Goal: Task Accomplishment & Management: Complete application form

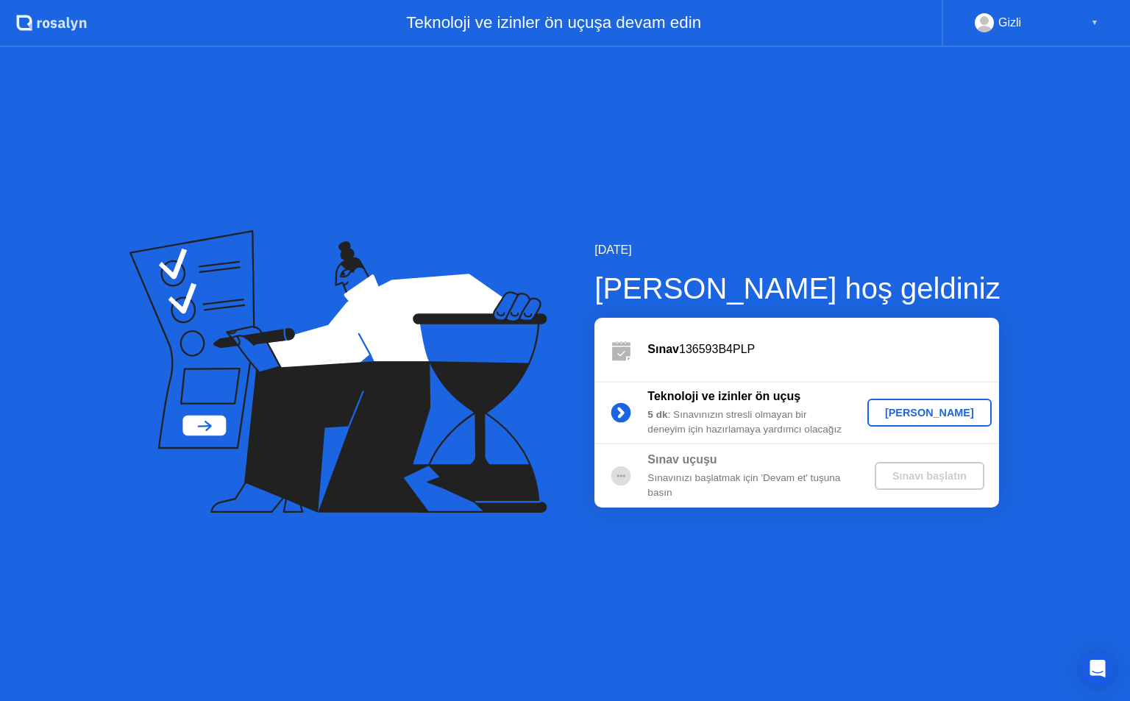
click at [915, 416] on div "[PERSON_NAME]" at bounding box center [930, 413] width 113 height 12
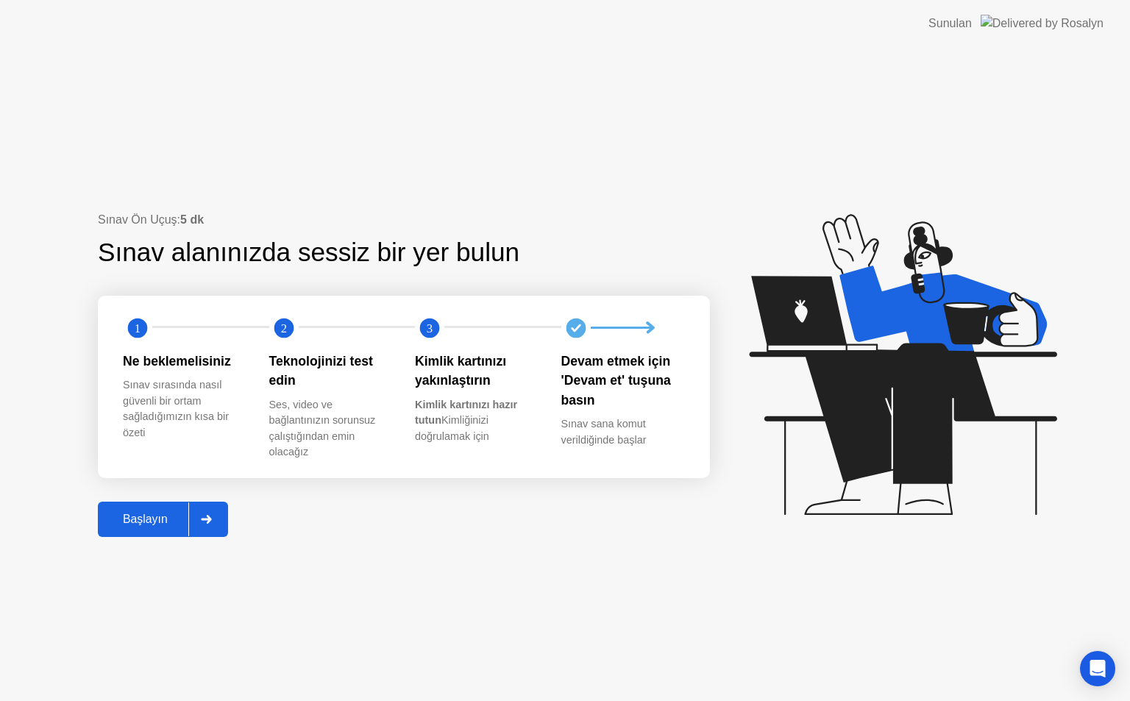
click at [162, 533] on button "Başlayın" at bounding box center [163, 519] width 130 height 35
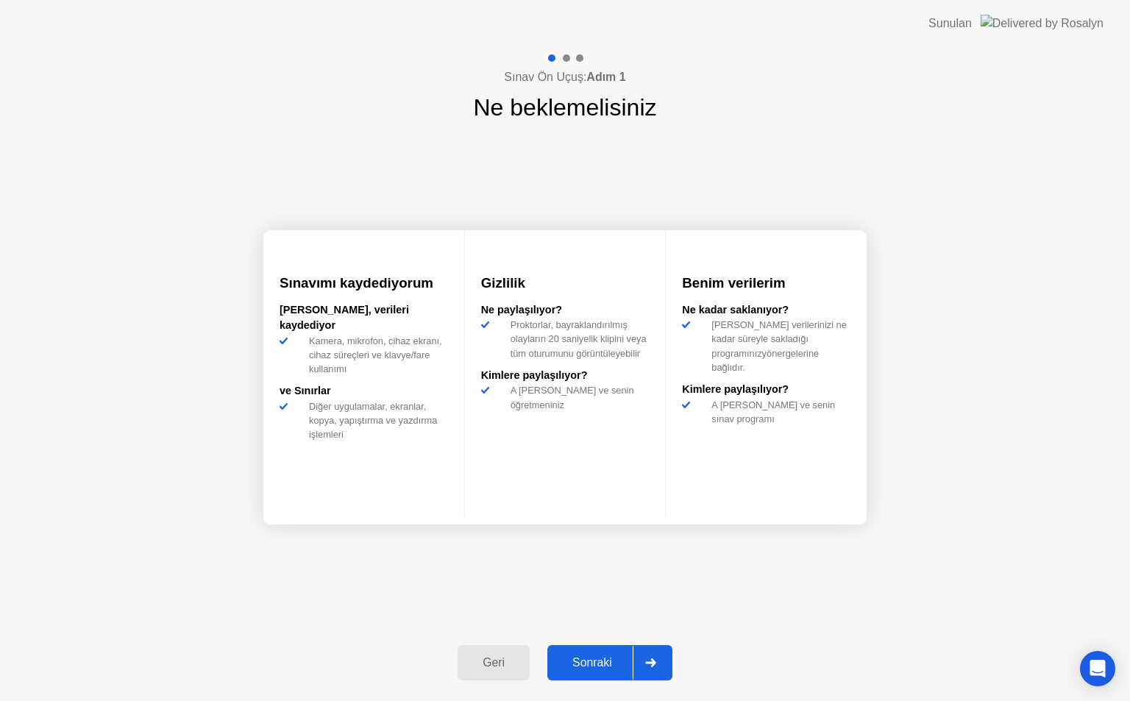
click at [601, 657] on div "Sonraki" at bounding box center [592, 662] width 81 height 13
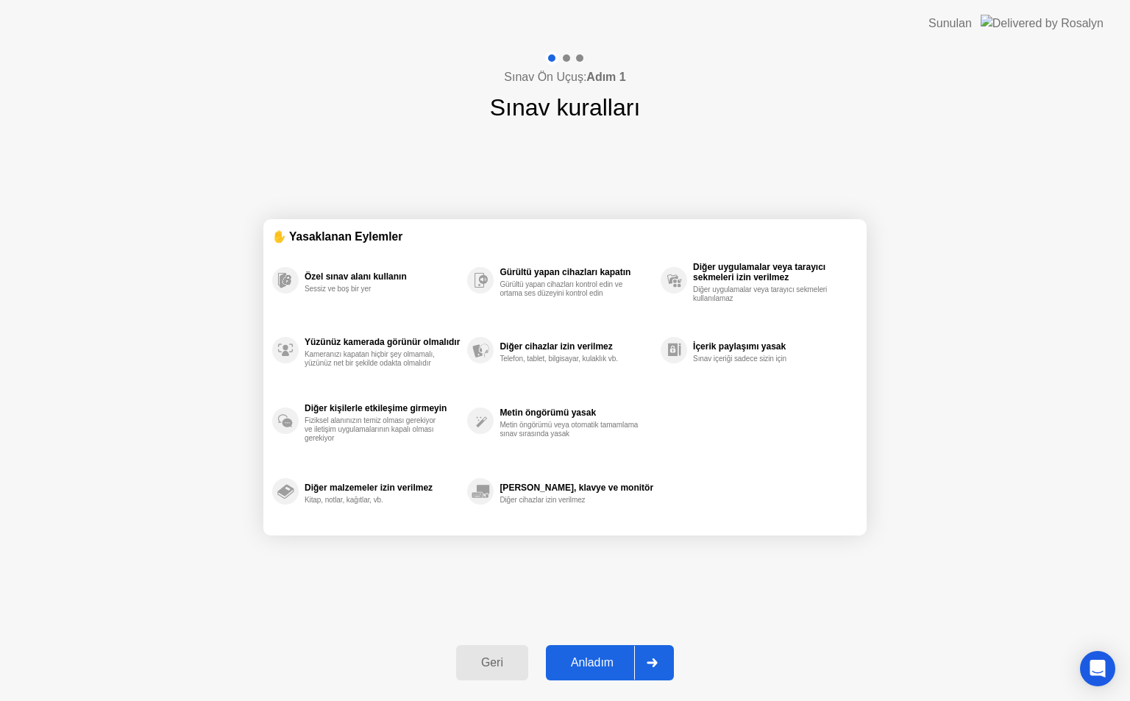
click at [601, 657] on div "Anladım" at bounding box center [592, 662] width 84 height 13
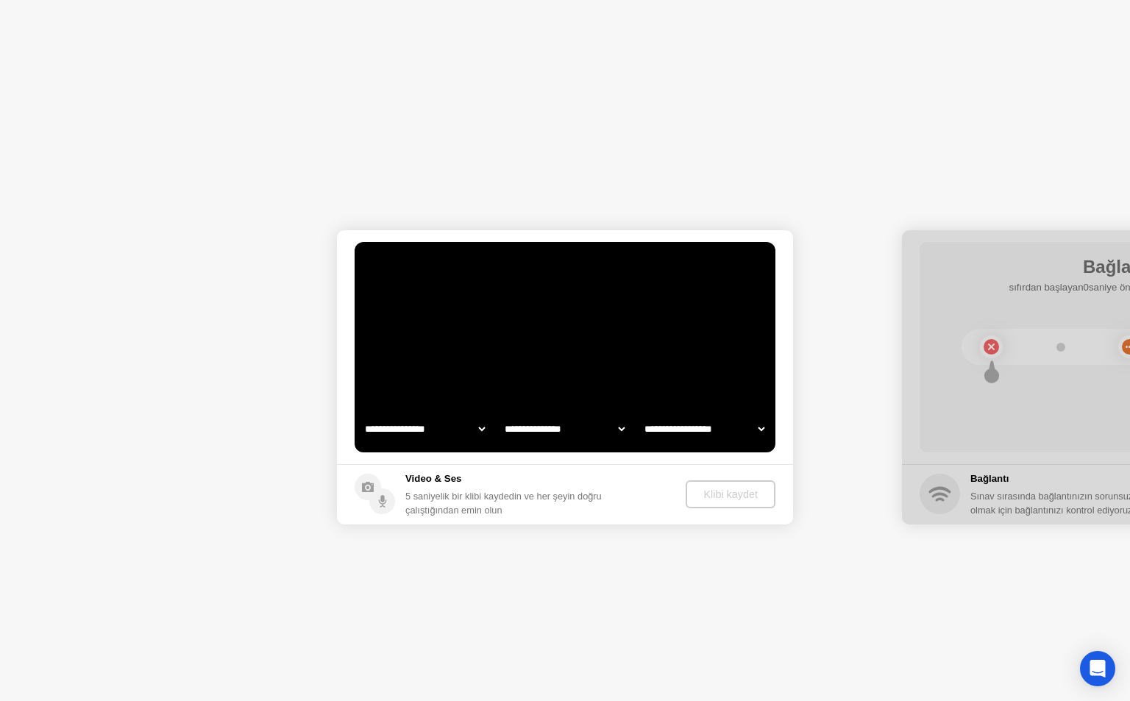
select select "**********"
select select "*******"
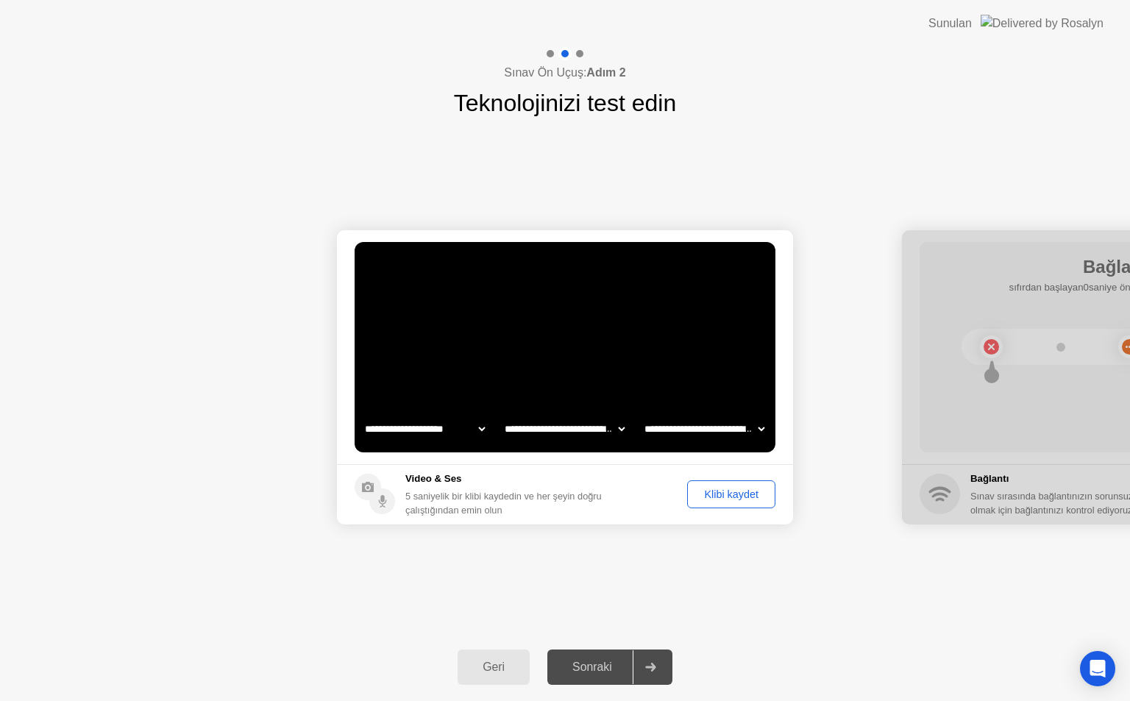
click at [709, 493] on div "Klibi kaydet" at bounding box center [732, 495] width 78 height 12
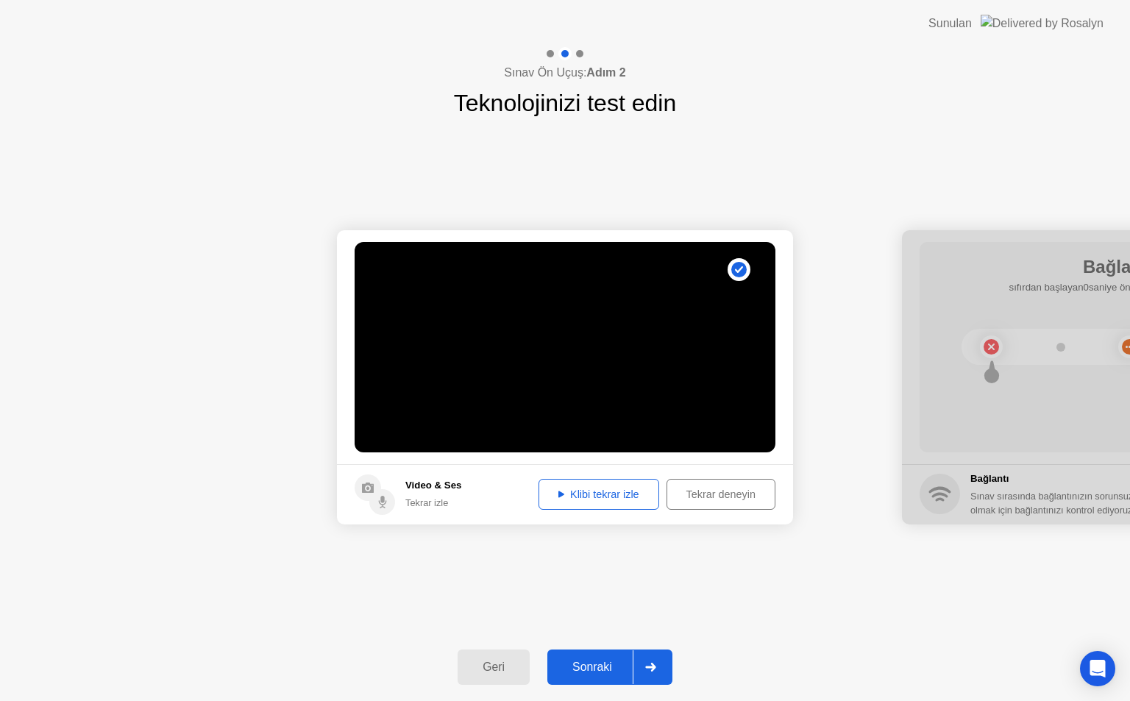
click at [579, 663] on div "Sonraki" at bounding box center [592, 667] width 81 height 13
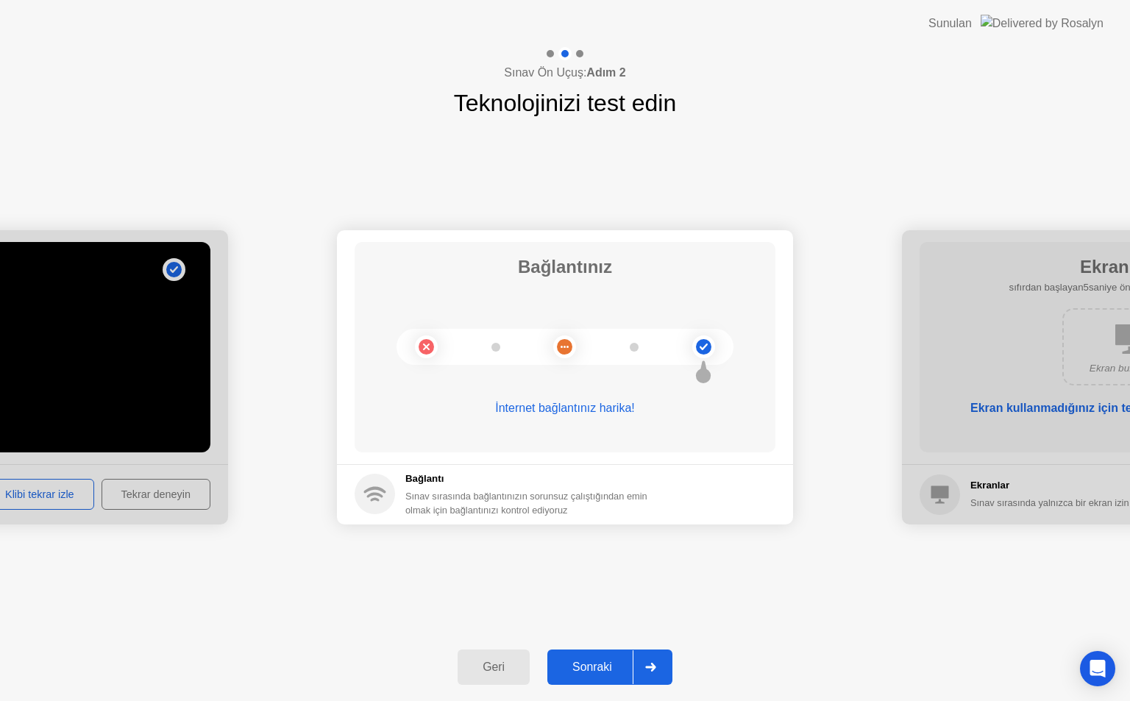
click at [588, 666] on div "Sonraki" at bounding box center [592, 667] width 81 height 13
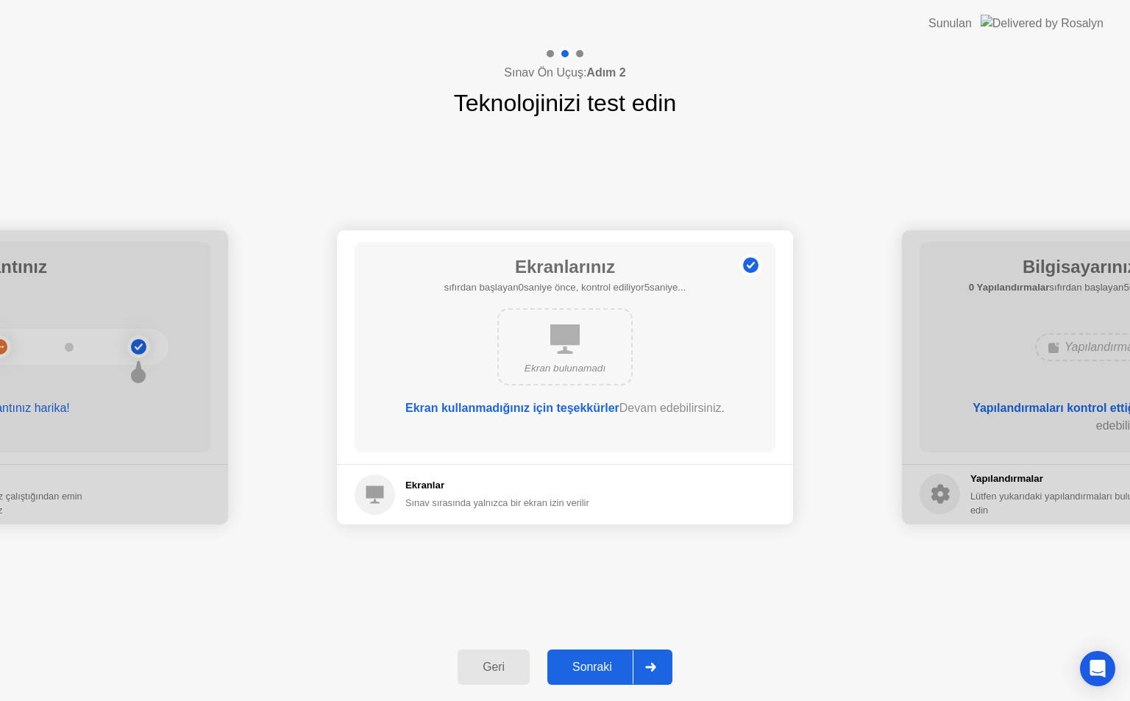
click at [588, 666] on div "Sonraki" at bounding box center [592, 667] width 81 height 13
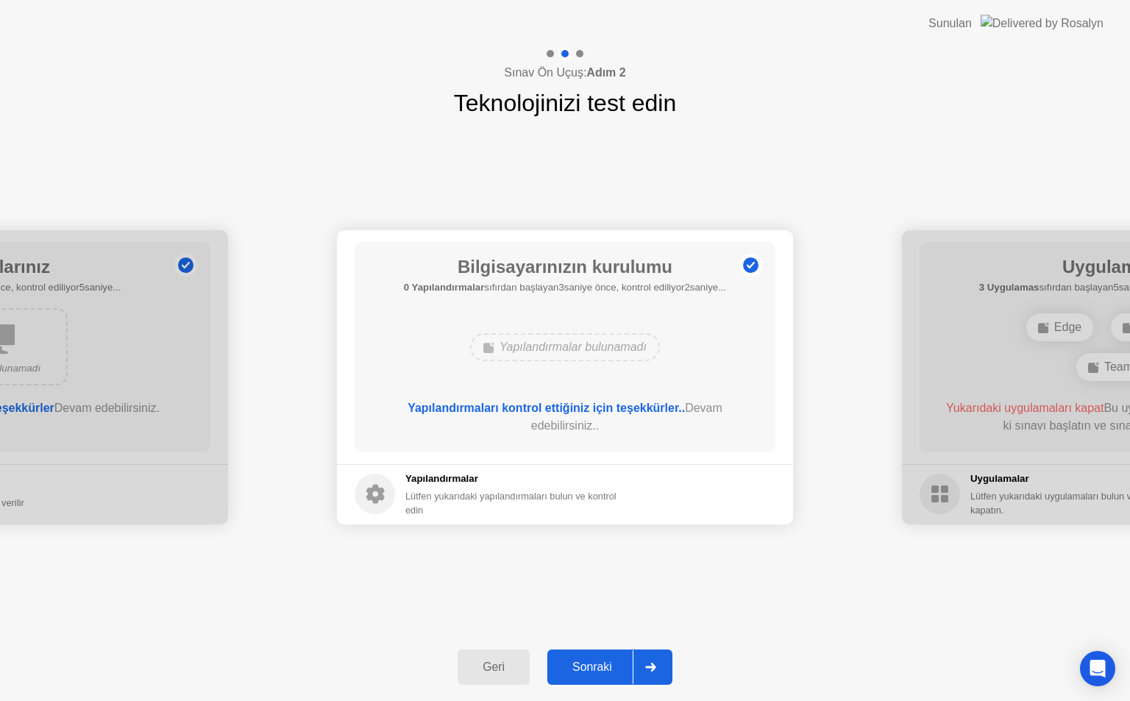
click at [588, 666] on div "Sonraki" at bounding box center [592, 667] width 81 height 13
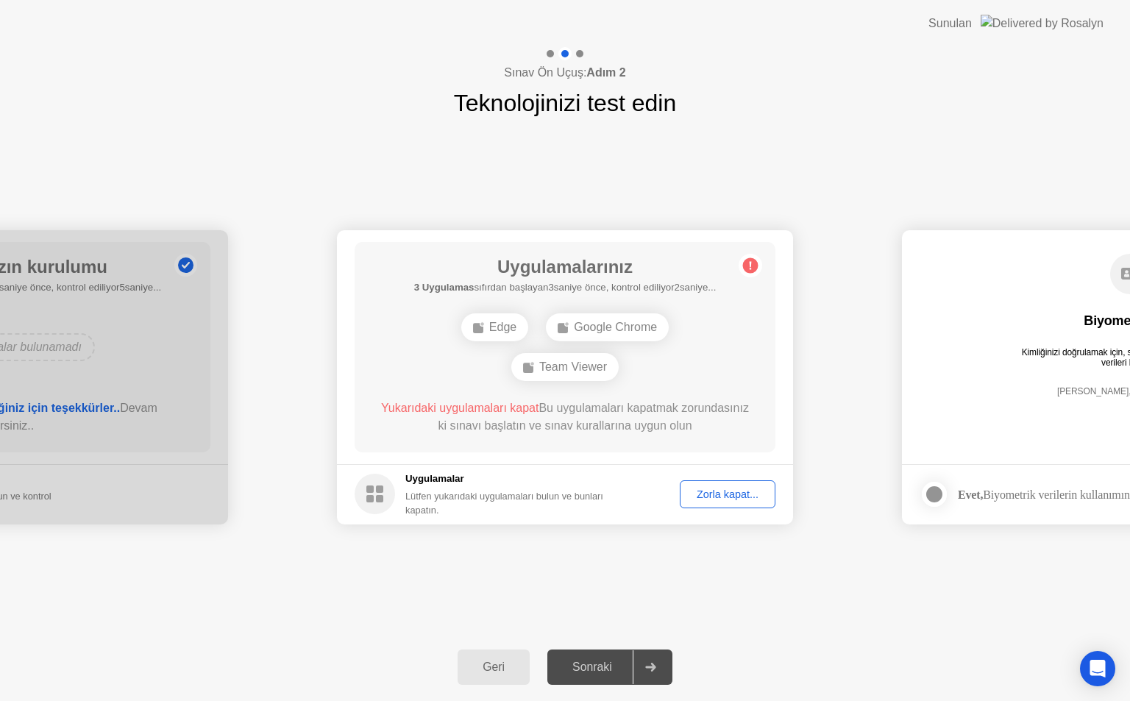
click at [495, 322] on div "Edge" at bounding box center [494, 328] width 67 height 28
click at [463, 419] on div "Yukarıdaki uygulamaları kapat Bu uygulamaları kapatmak zorundasınız ki sınavı b…" at bounding box center [565, 417] width 379 height 35
click at [727, 498] on div "Zorla kapat..." at bounding box center [727, 495] width 85 height 12
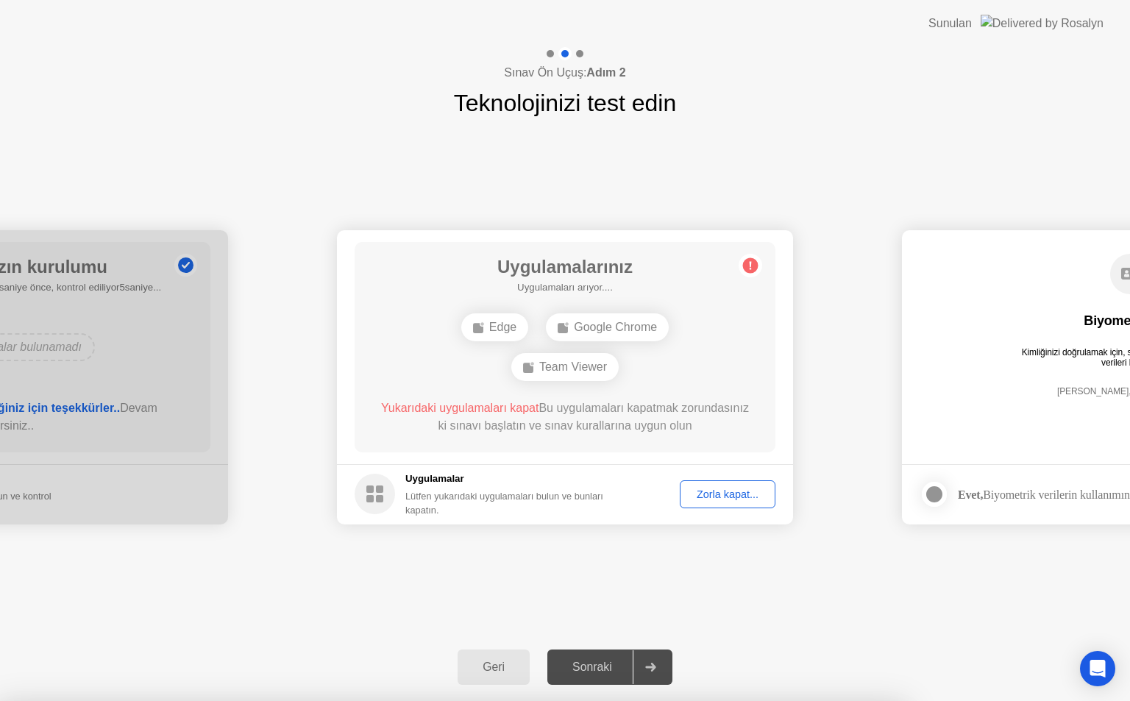
click at [712, 489] on div "Zorla kapat..." at bounding box center [727, 495] width 85 height 12
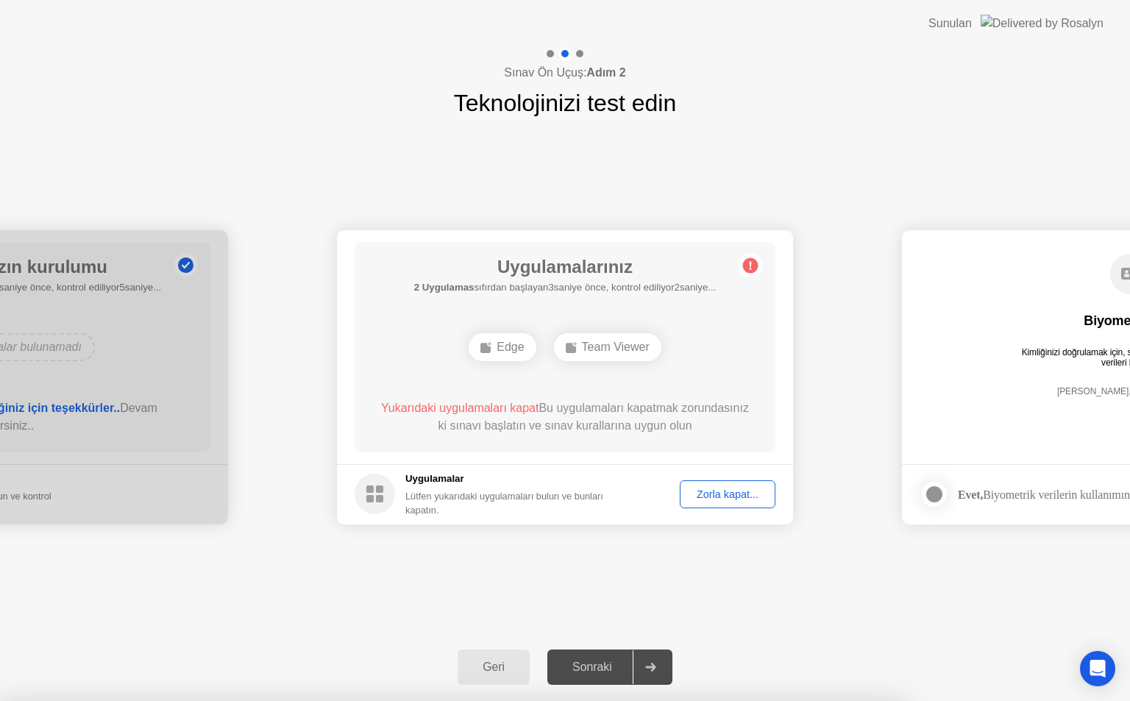
click at [709, 492] on div "Zorla kapat..." at bounding box center [727, 495] width 85 height 12
click at [376, 492] on rect at bounding box center [379, 489] width 7 height 7
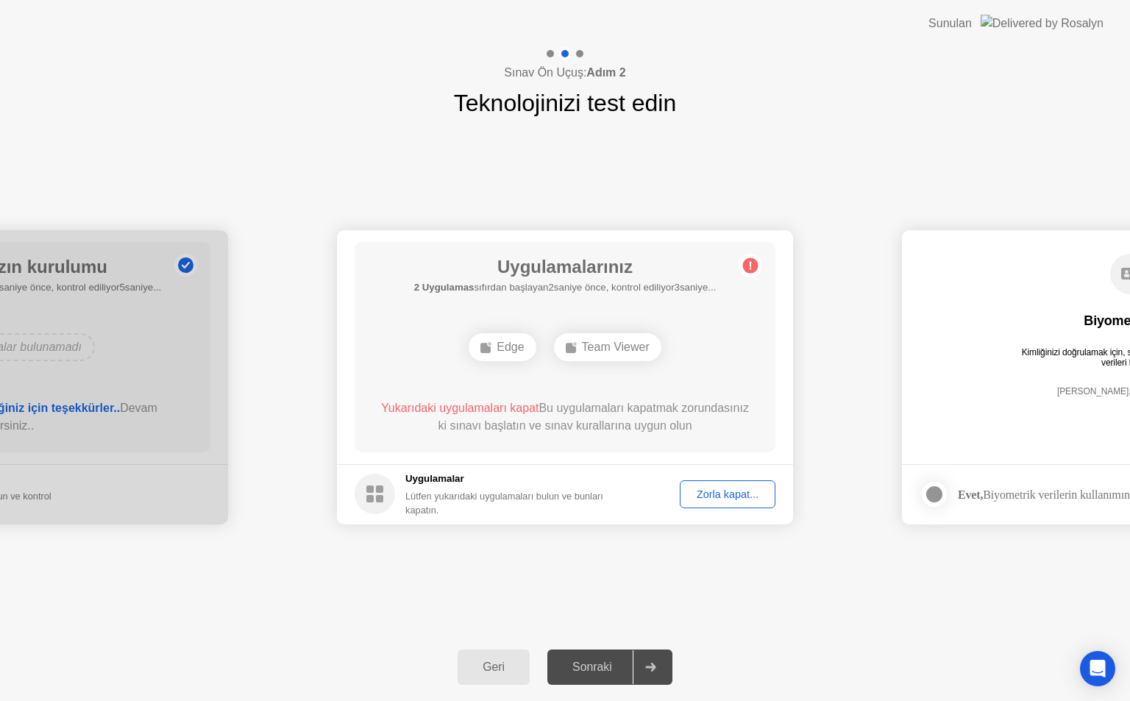
click at [422, 481] on h5 "Uygulamalar" at bounding box center [516, 479] width 223 height 15
click at [704, 500] on div "Zorla kapat..." at bounding box center [727, 495] width 85 height 12
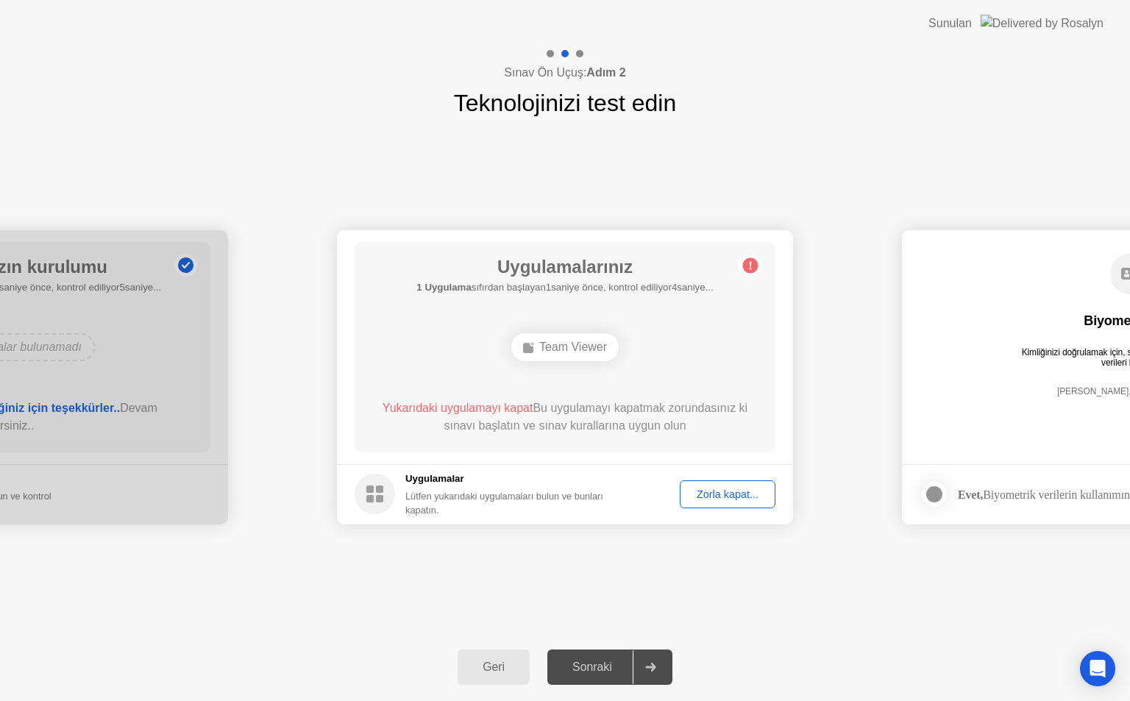
click at [717, 495] on div "Zorla kapat..." at bounding box center [727, 495] width 85 height 12
click at [711, 503] on button "Zorla kapat..." at bounding box center [728, 495] width 96 height 28
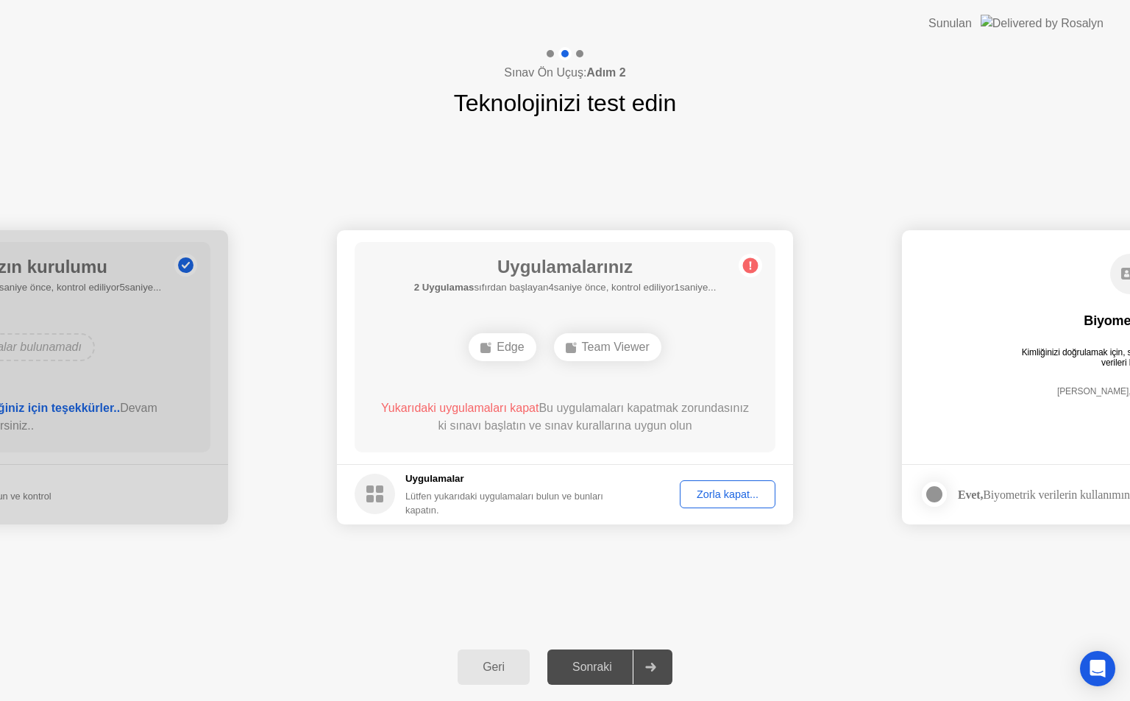
click at [726, 492] on div "Zorla kapat..." at bounding box center [727, 495] width 85 height 12
click at [715, 493] on div "Zorla kapat..." at bounding box center [727, 495] width 85 height 12
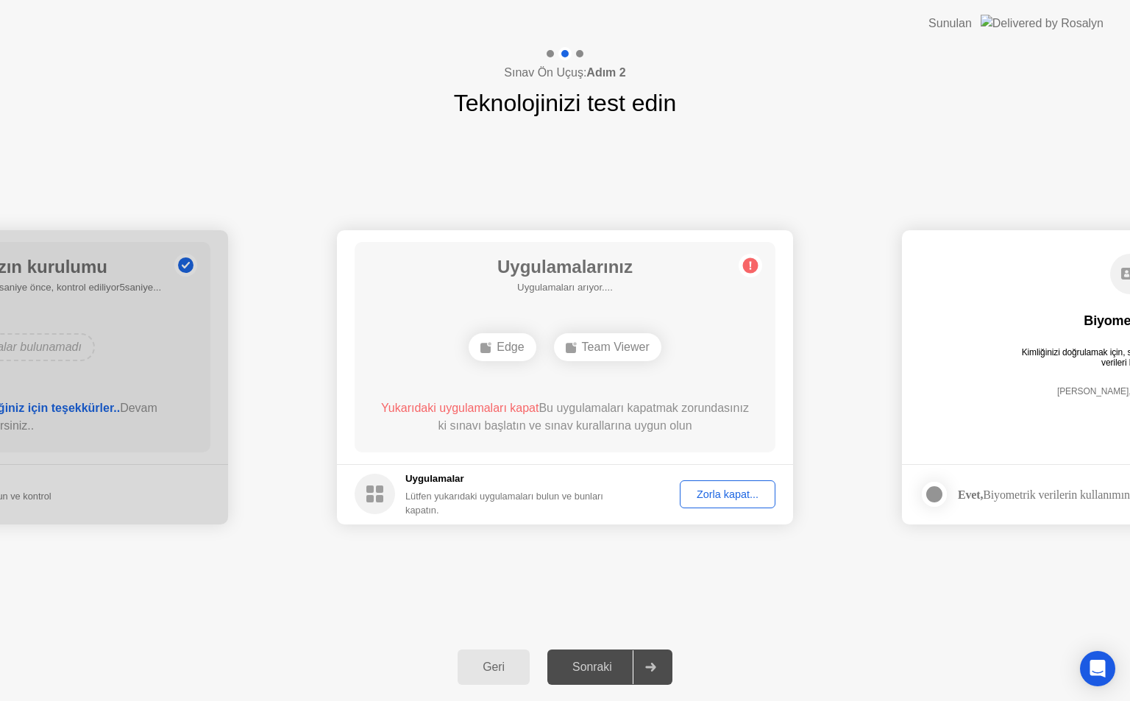
click at [717, 499] on div "Zorla kapat..." at bounding box center [727, 495] width 85 height 12
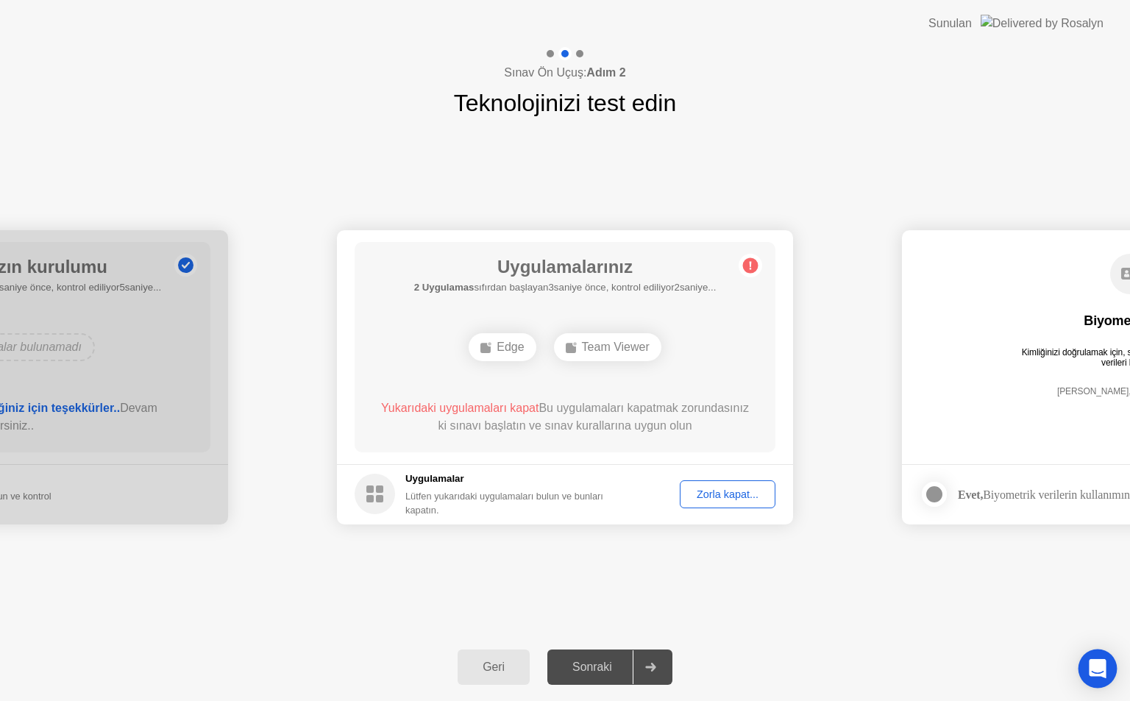
click at [1106, 663] on div "Open Intercom Messenger" at bounding box center [1098, 669] width 39 height 39
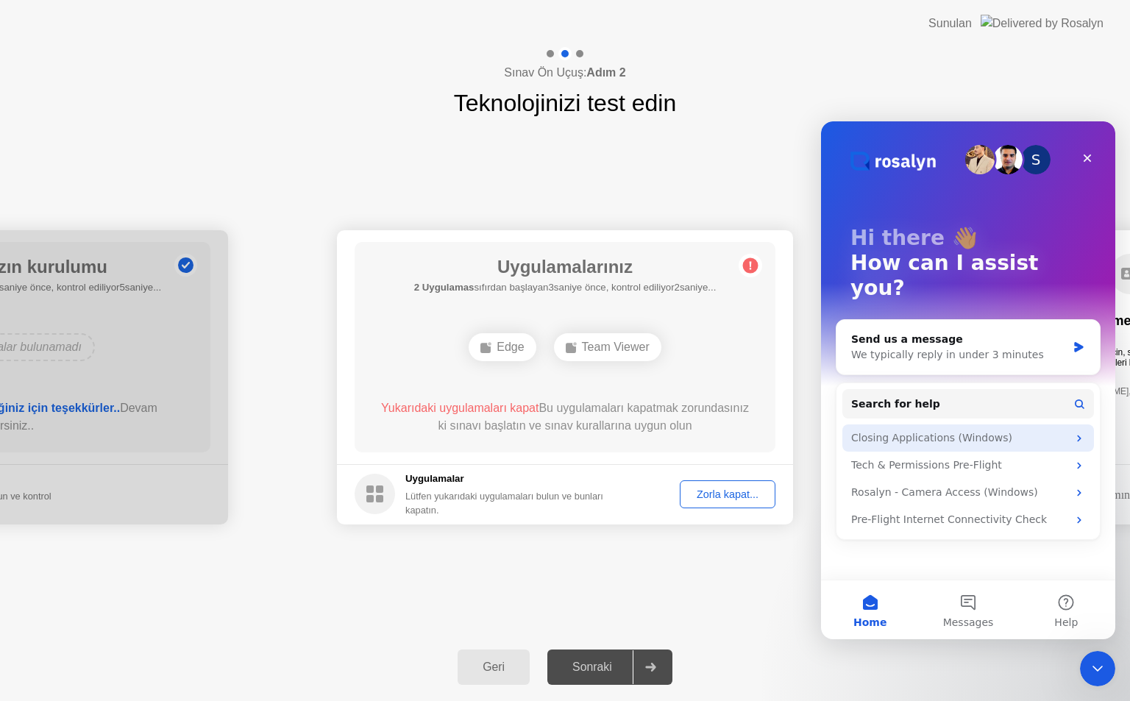
click at [957, 425] on div "Closing Applications (Windows)" at bounding box center [969, 438] width 252 height 27
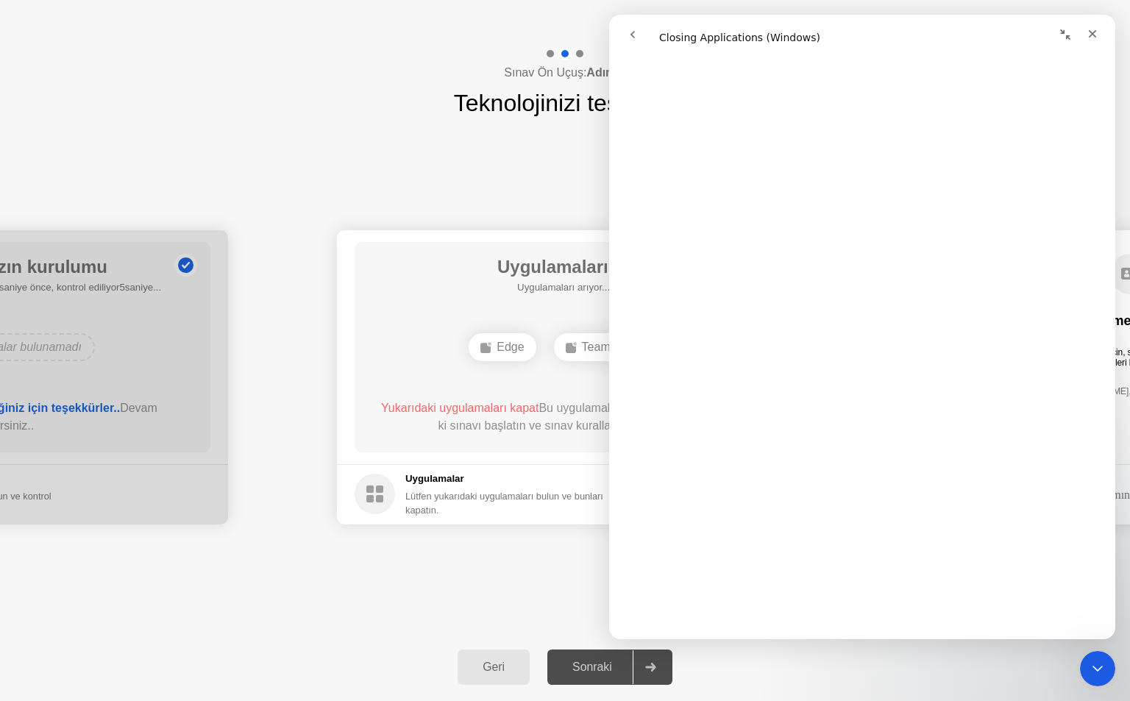
scroll to position [856, 0]
click at [540, 604] on div "**********" at bounding box center [565, 377] width 1130 height 513
click at [1094, 34] on icon "Close" at bounding box center [1093, 34] width 8 height 8
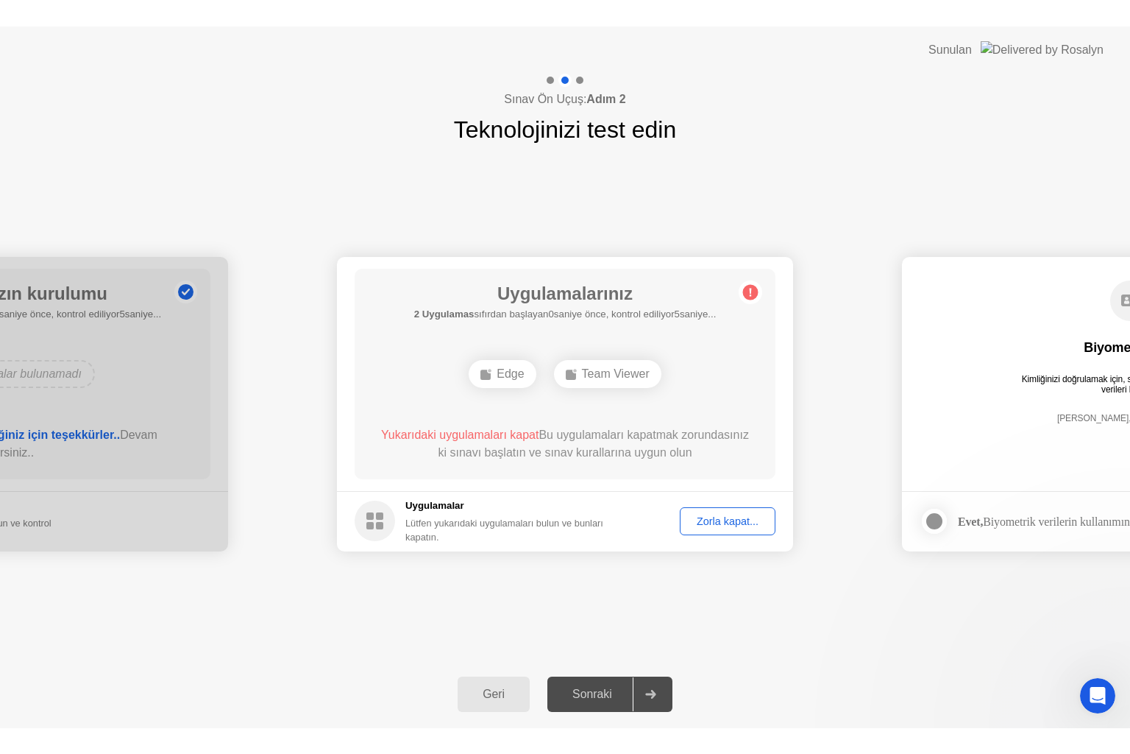
scroll to position [0, 0]
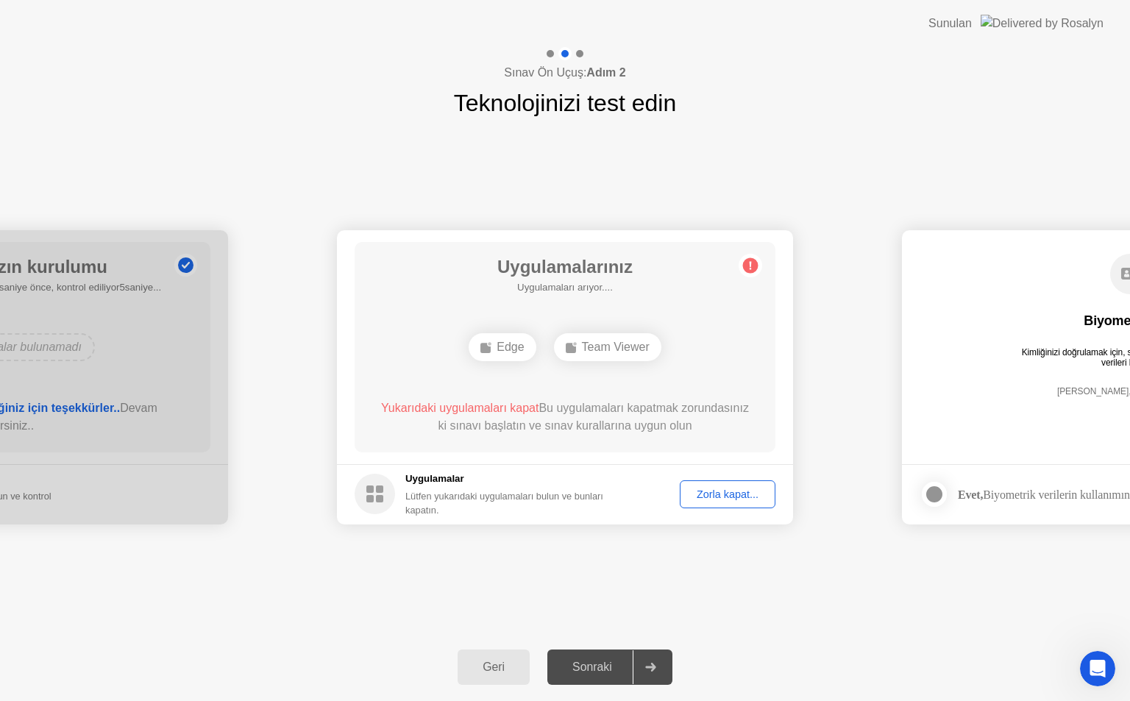
click at [718, 505] on button "Zorla kapat..." at bounding box center [728, 495] width 96 height 28
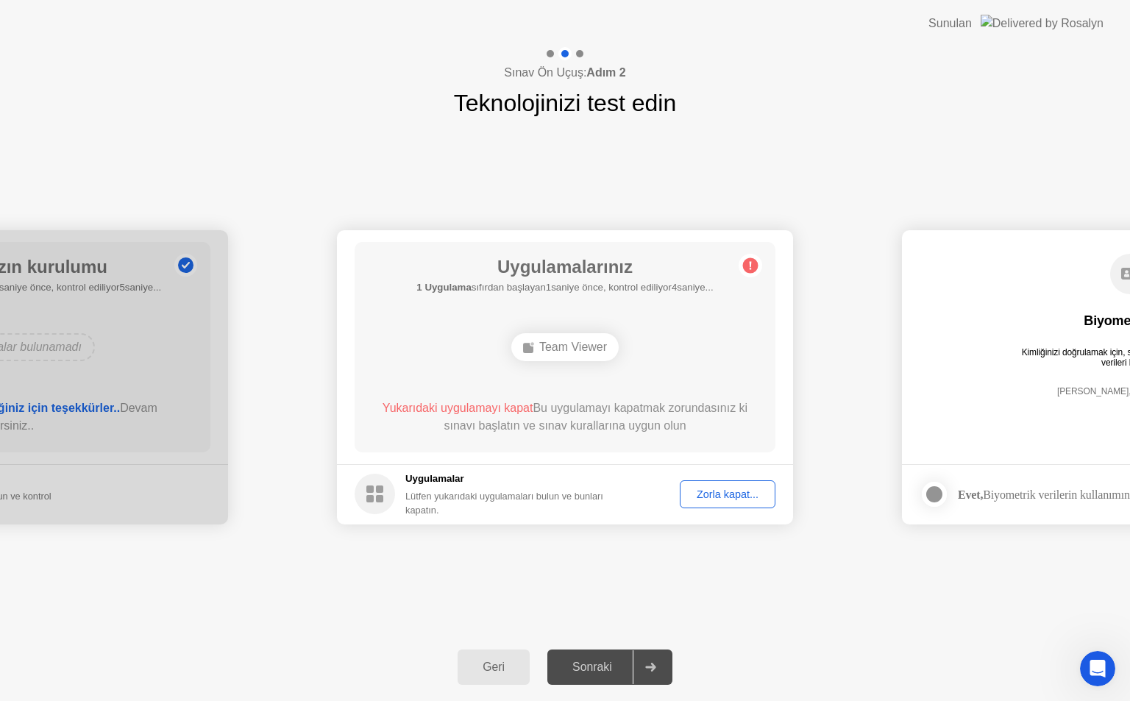
click at [720, 491] on div "Zorla kapat..." at bounding box center [727, 495] width 85 height 12
click at [711, 489] on div "Zorla kapat..." at bounding box center [727, 495] width 85 height 12
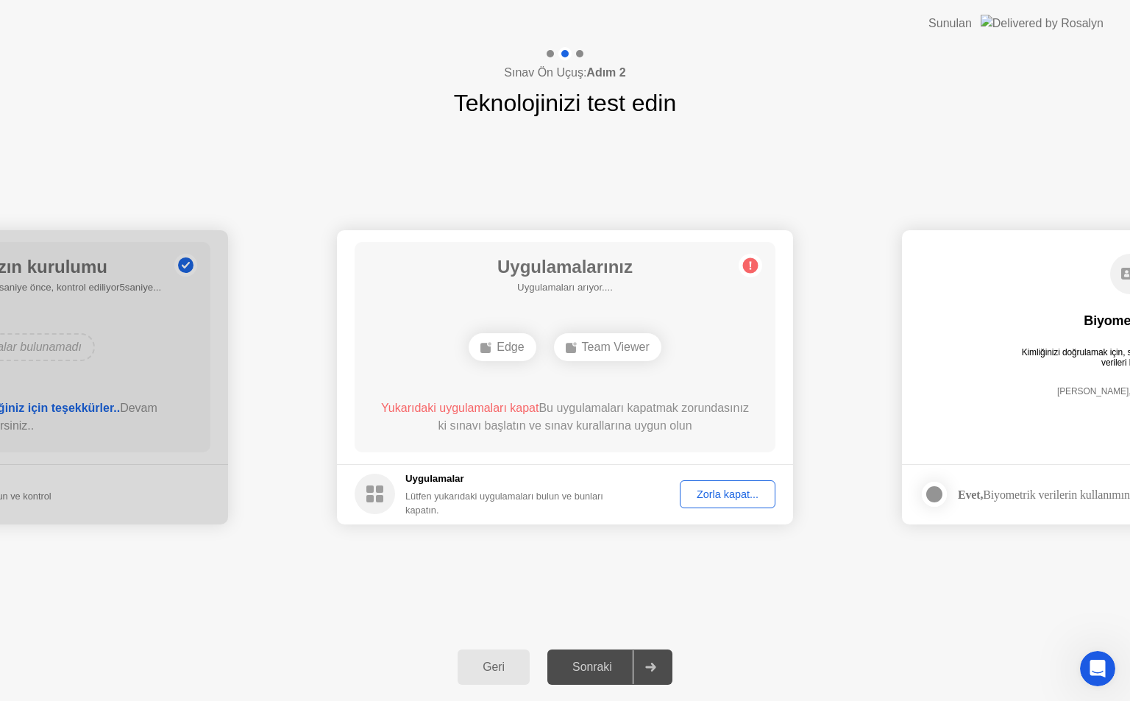
click at [729, 493] on div "Zorla kapat..." at bounding box center [727, 495] width 85 height 12
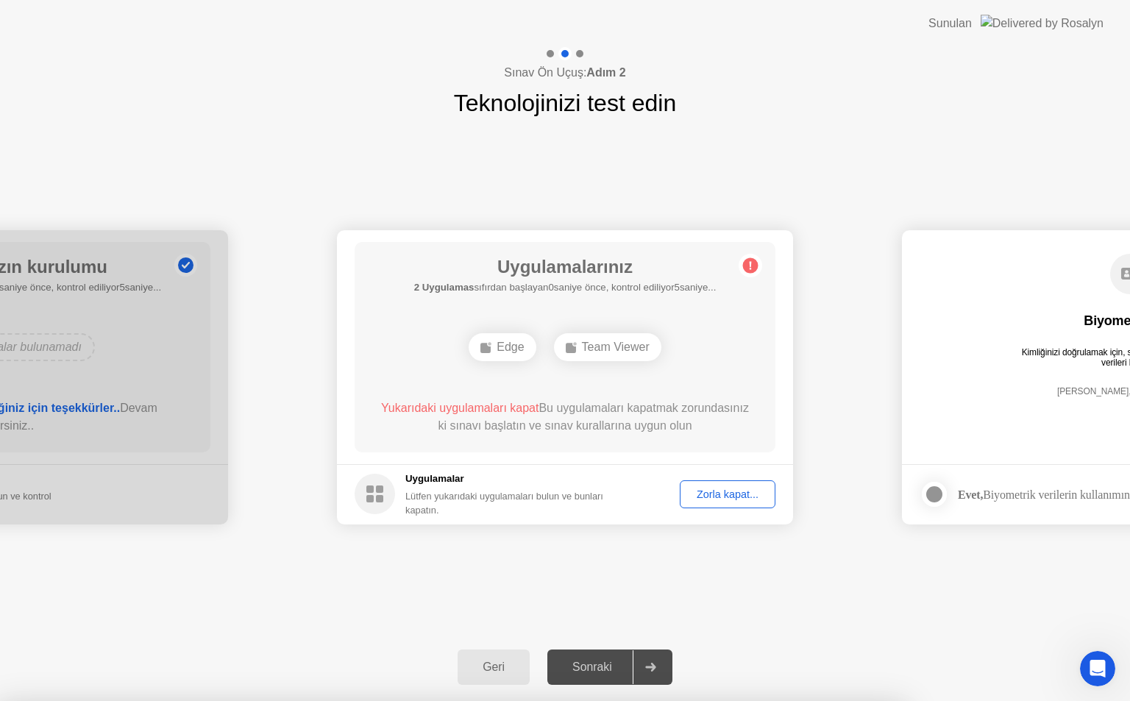
click at [775, 181] on div "**********" at bounding box center [565, 377] width 1130 height 513
click at [815, 118] on div "Sınav Ön Uçuş: Adım 2 Teknolojinizi test edin" at bounding box center [565, 84] width 1130 height 74
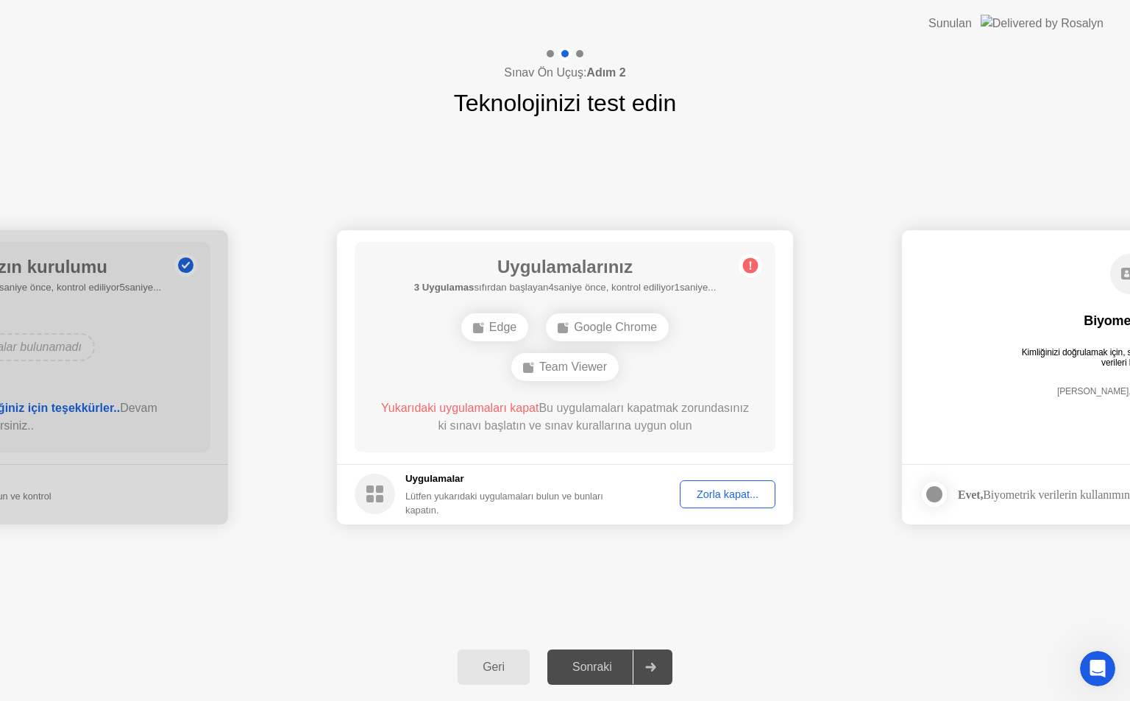
click at [730, 493] on div "Zorla kapat..." at bounding box center [727, 495] width 85 height 12
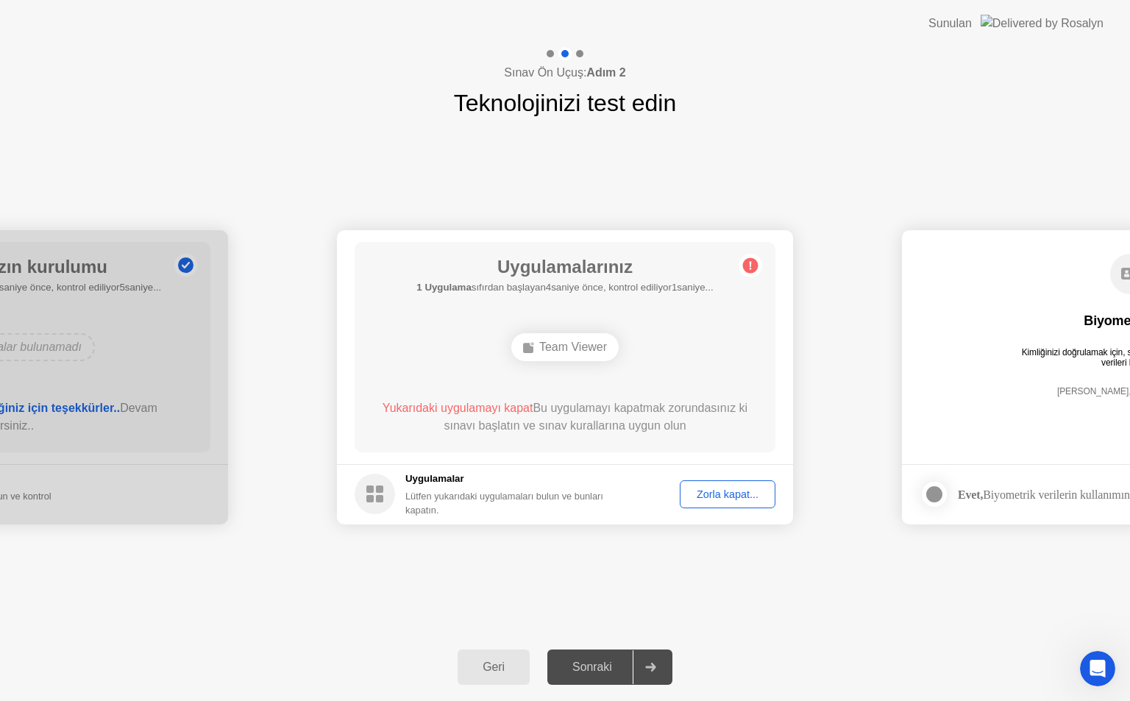
click at [754, 263] on circle at bounding box center [750, 265] width 15 height 15
drag, startPoint x: 996, startPoint y: 296, endPoint x: 613, endPoint y: 272, distance: 383.4
click at [497, 667] on div "Geri" at bounding box center [493, 667] width 63 height 13
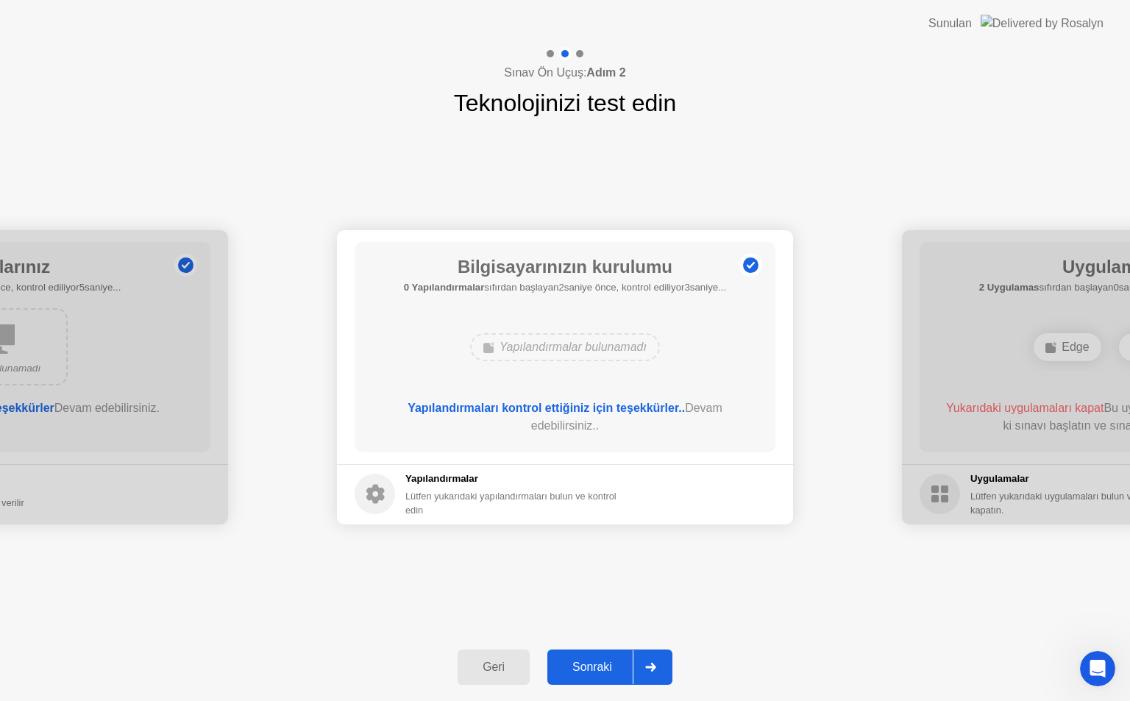
click at [497, 667] on div "Geri" at bounding box center [493, 667] width 63 height 13
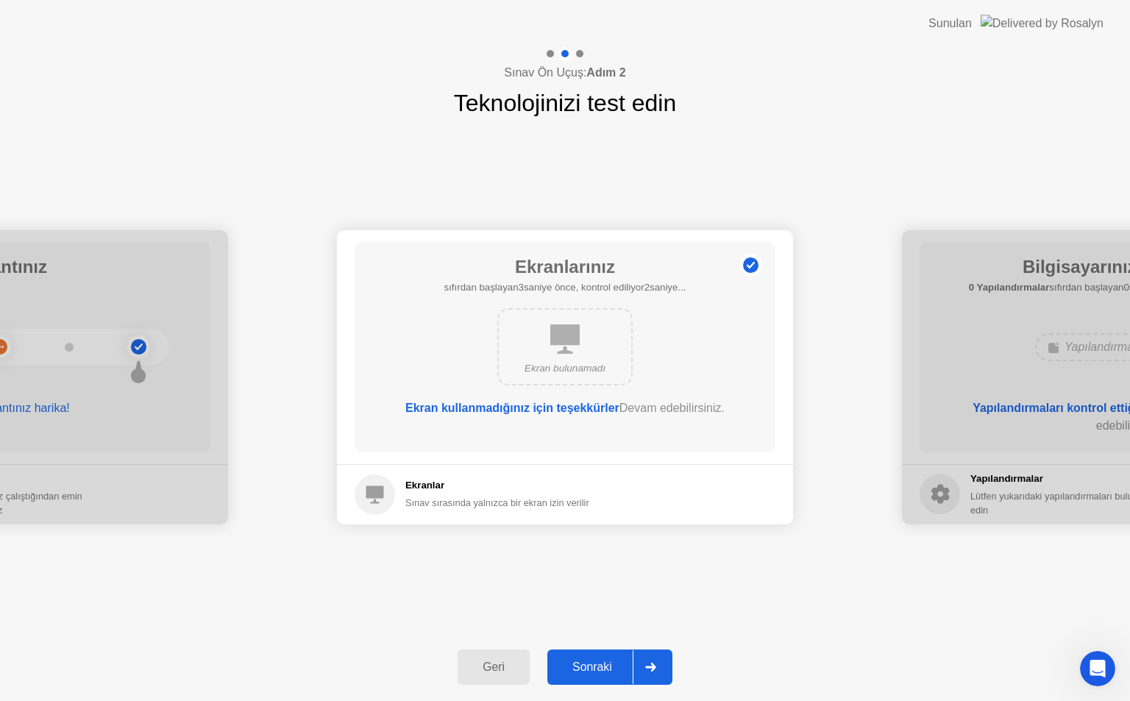
click at [497, 668] on div "Geri" at bounding box center [493, 667] width 63 height 13
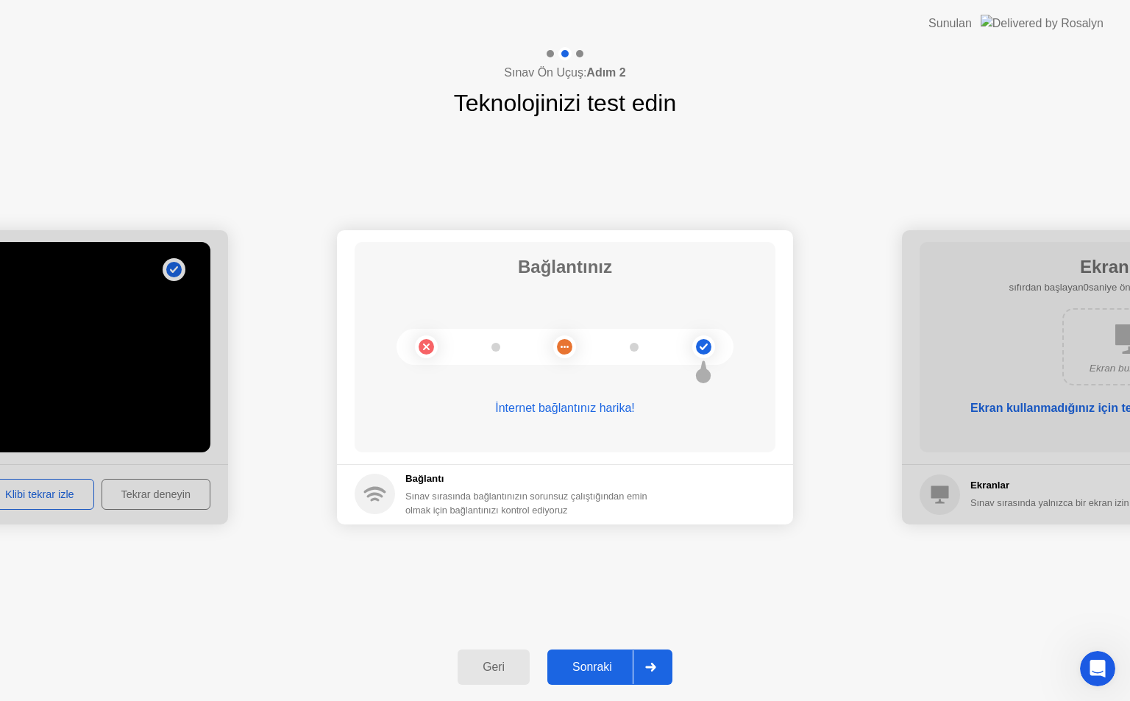
click at [497, 669] on div "Geri" at bounding box center [493, 667] width 63 height 13
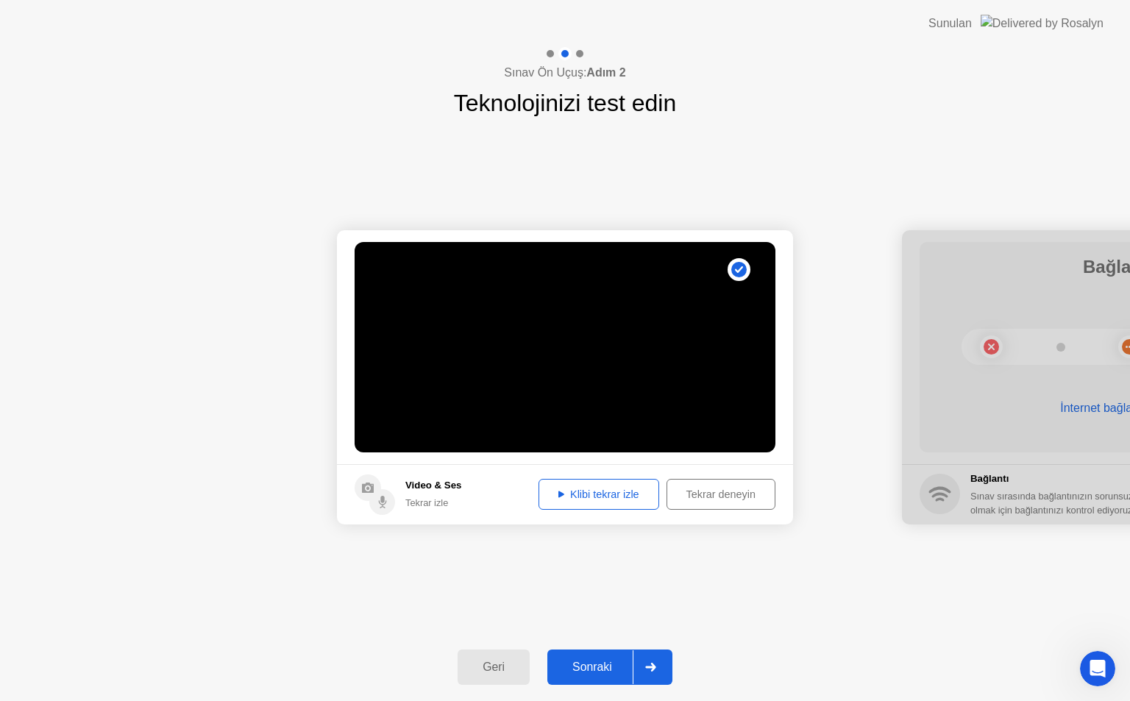
click at [650, 668] on icon at bounding box center [650, 667] width 10 height 9
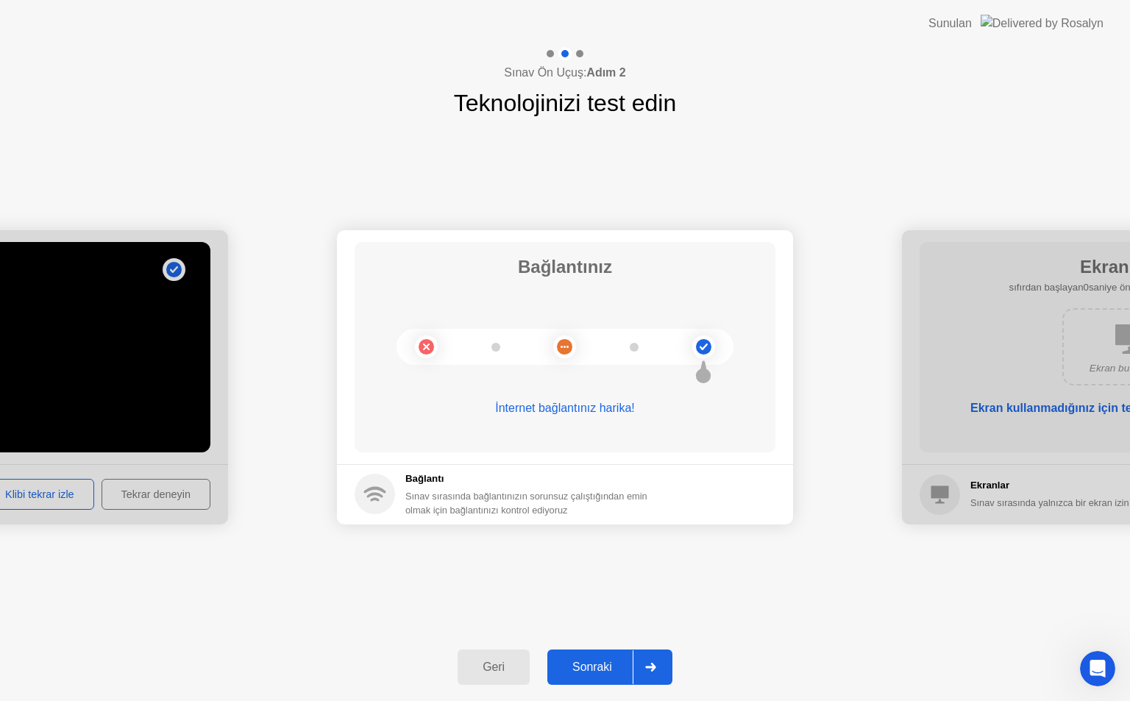
click at [648, 668] on icon at bounding box center [650, 667] width 10 height 9
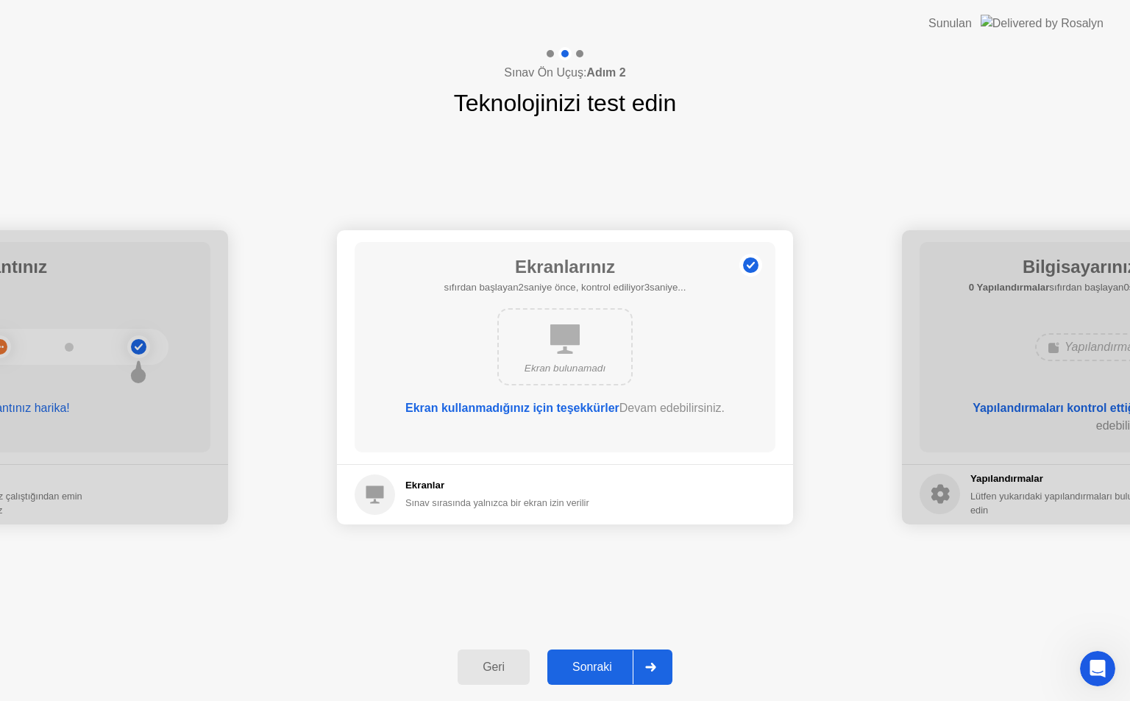
click at [656, 668] on icon at bounding box center [650, 667] width 10 height 9
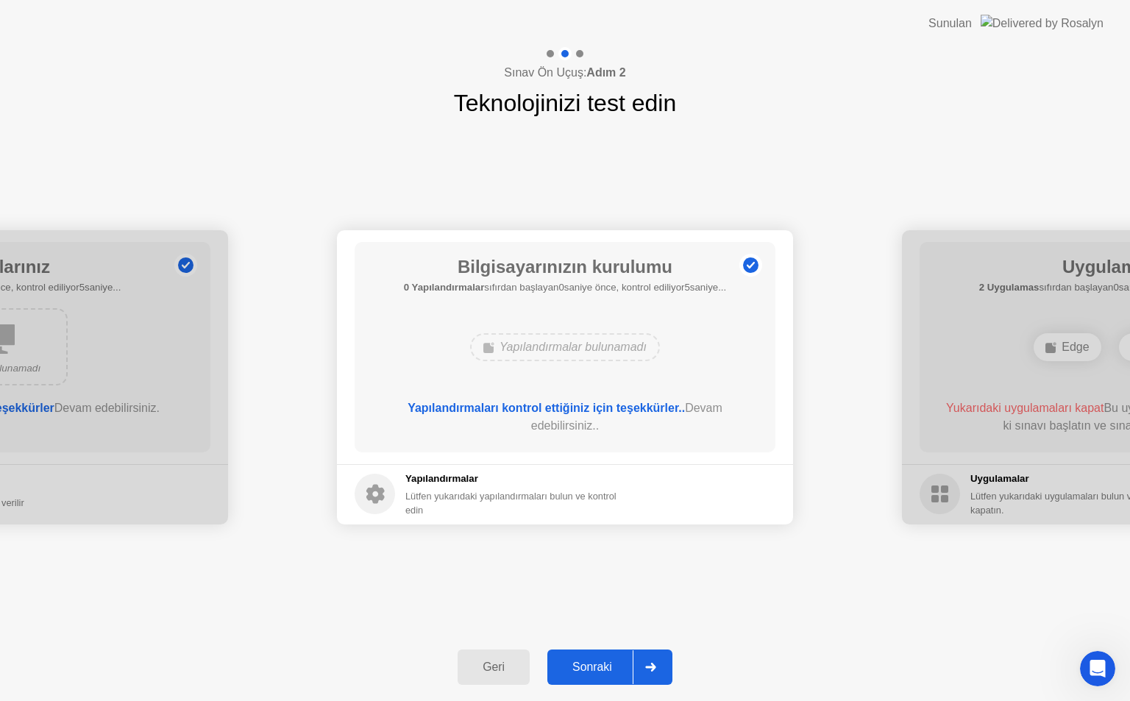
click at [375, 495] on circle at bounding box center [375, 494] width 40 height 40
click at [436, 489] on div "Lütfen yukarıdaki yapılandırmaları bulun ve kontrol edin" at bounding box center [516, 503] width 223 height 28
click at [653, 664] on icon at bounding box center [650, 667] width 11 height 9
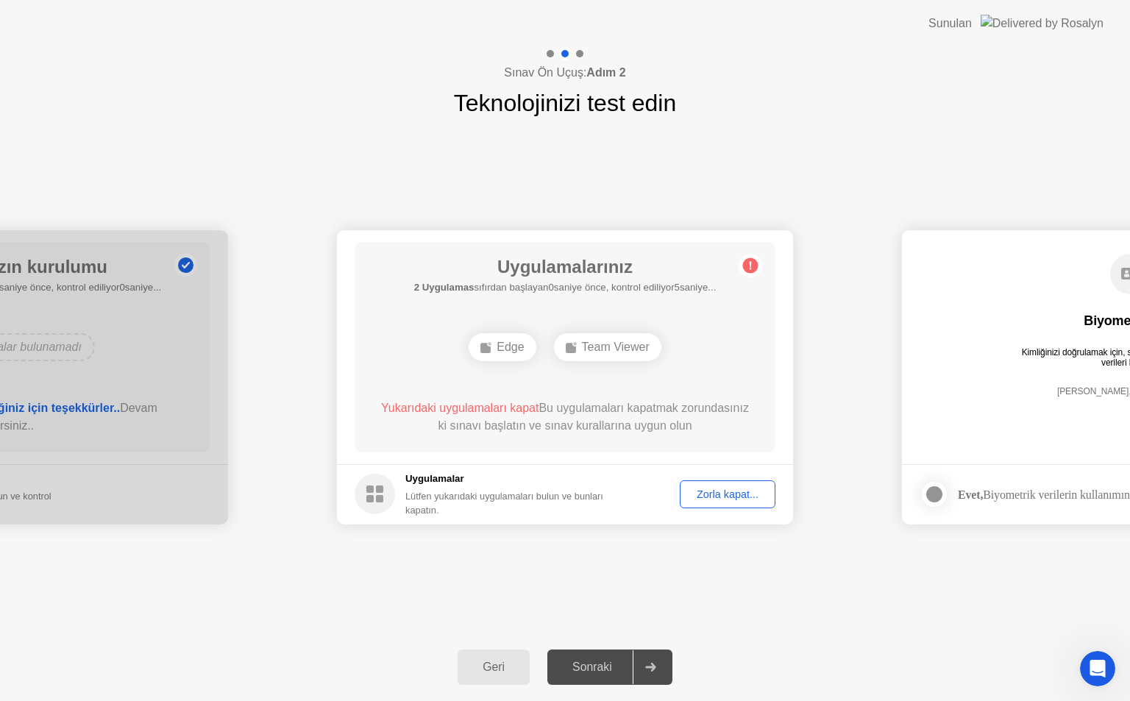
click at [721, 494] on div "Zorla kapat..." at bounding box center [727, 495] width 85 height 12
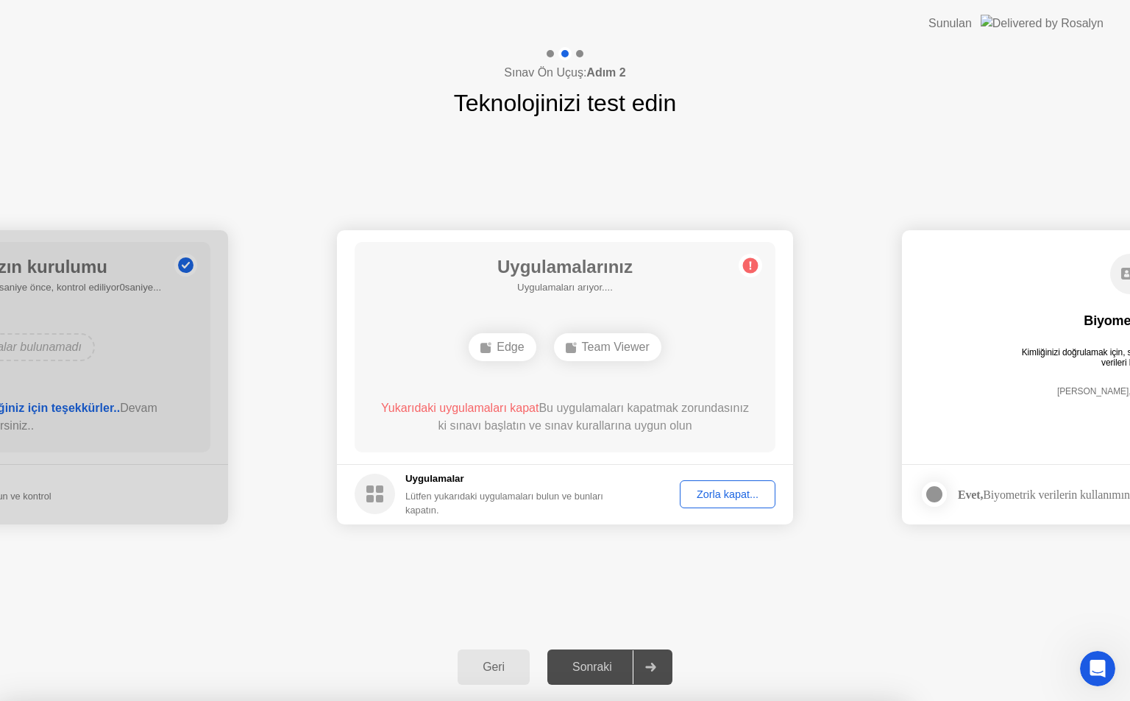
click at [548, 701] on div at bounding box center [565, 701] width 1130 height 0
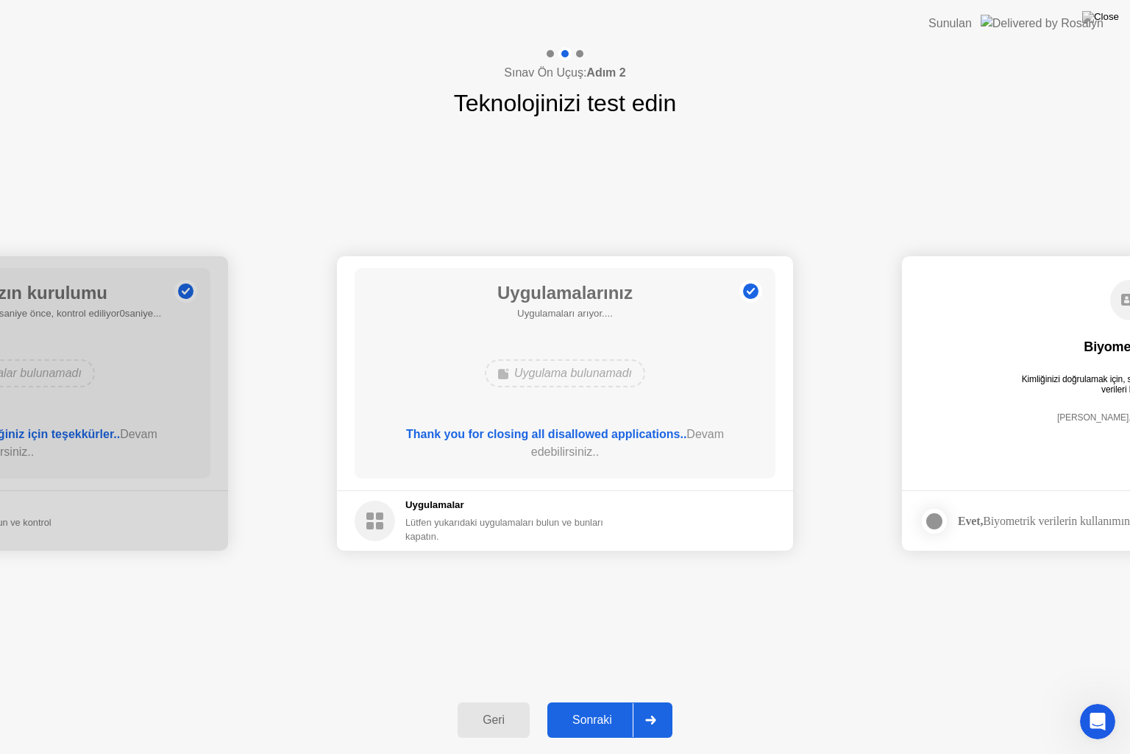
click at [596, 701] on div "Sonraki" at bounding box center [592, 719] width 81 height 13
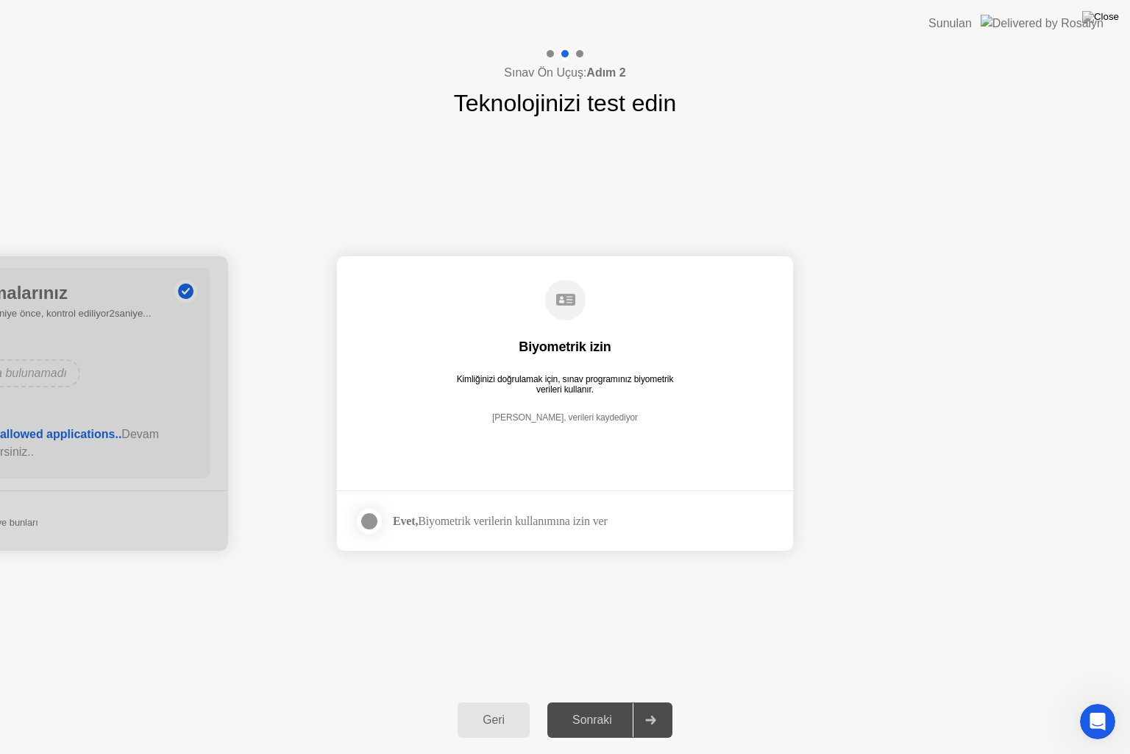
click at [596, 701] on div "Sonraki" at bounding box center [592, 719] width 81 height 13
click at [514, 511] on div "Evet, Biyometrik verilerin kullanımına izin ver" at bounding box center [481, 520] width 253 height 29
click at [369, 519] on div at bounding box center [370, 521] width 18 height 18
click at [600, 701] on div "Sonraki" at bounding box center [592, 719] width 81 height 13
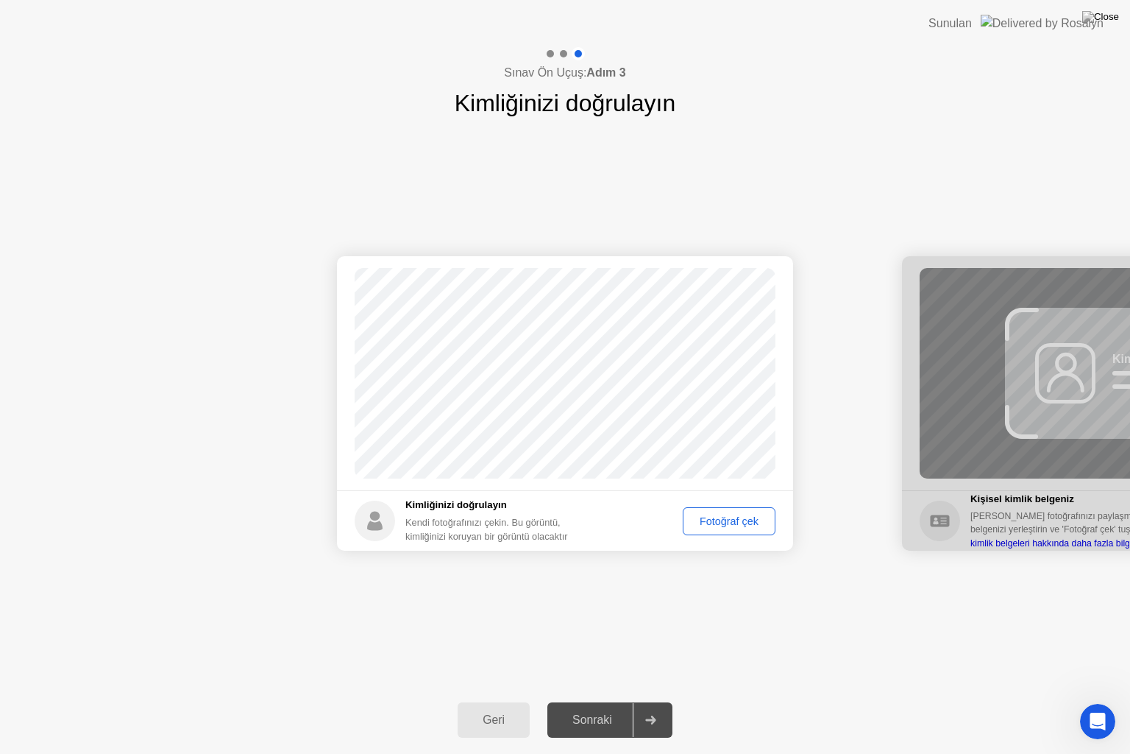
click at [737, 520] on div "Fotoğraf çek" at bounding box center [729, 521] width 82 height 12
click at [592, 701] on div "Sonraki" at bounding box center [592, 719] width 81 height 13
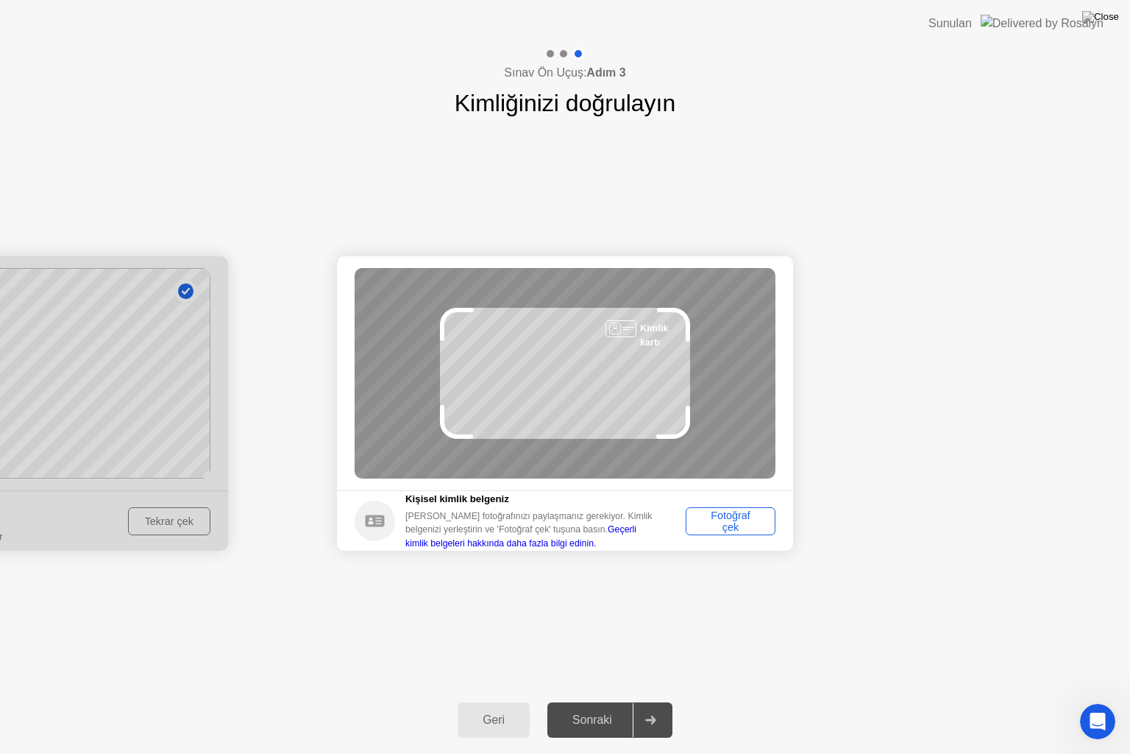
click at [628, 701] on div "Sonraki" at bounding box center [592, 719] width 81 height 13
click at [717, 518] on div "Fotoğraf çek" at bounding box center [730, 521] width 79 height 24
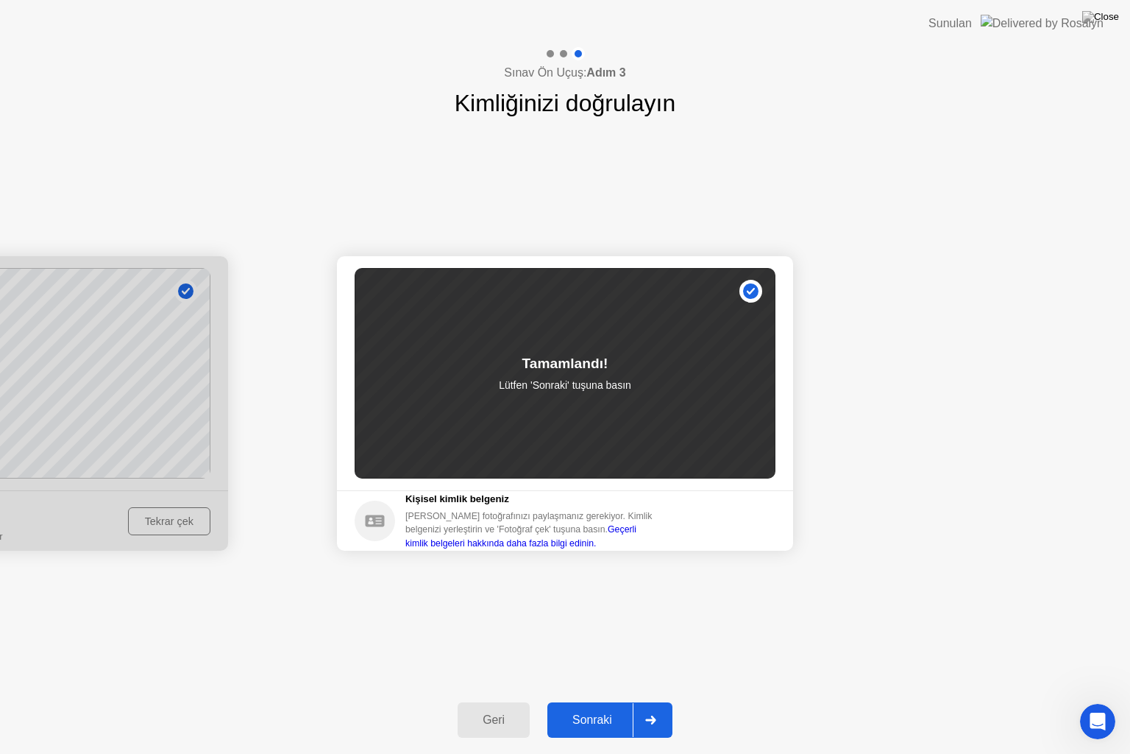
click at [581, 701] on div "Sonraki" at bounding box center [592, 719] width 81 height 13
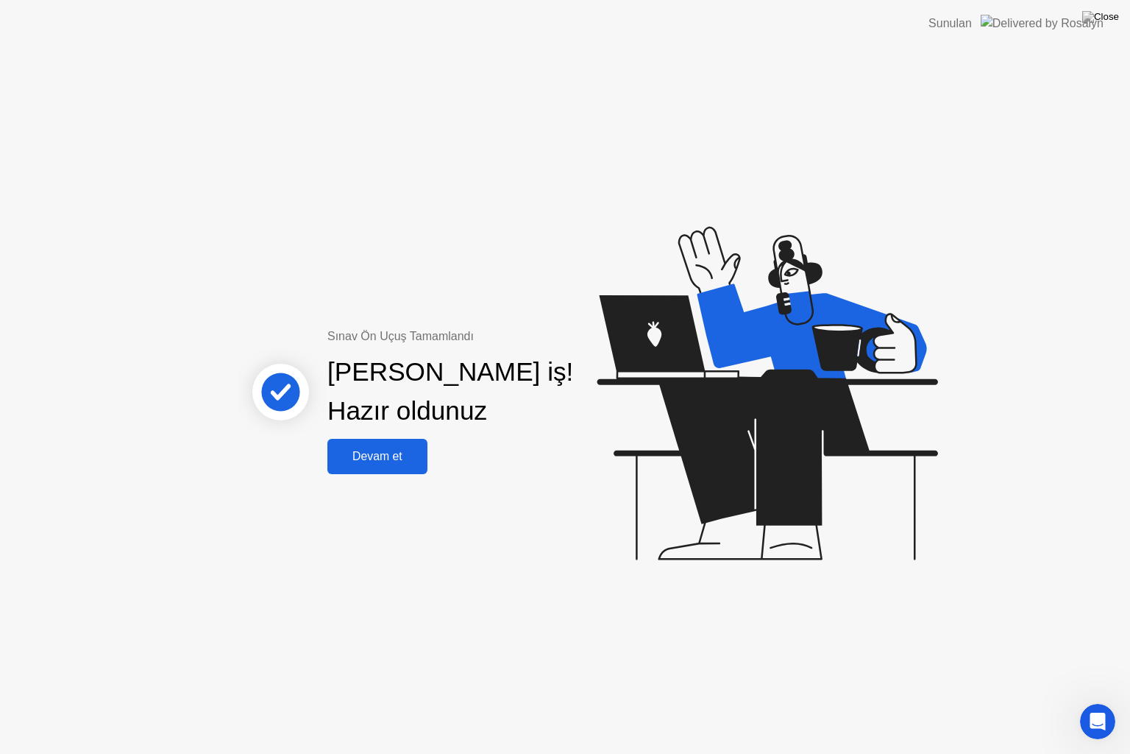
click at [383, 450] on div "Devam et" at bounding box center [377, 456] width 91 height 13
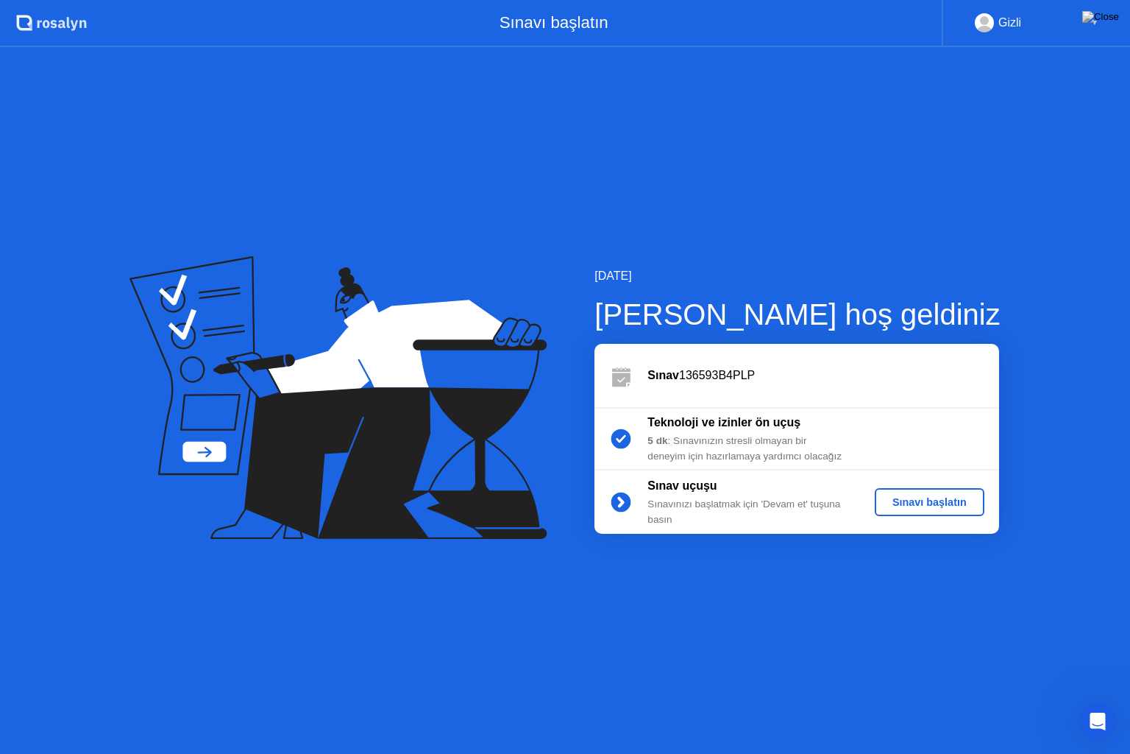
click at [932, 503] on div "Sınavı başlatın" at bounding box center [930, 502] width 98 height 12
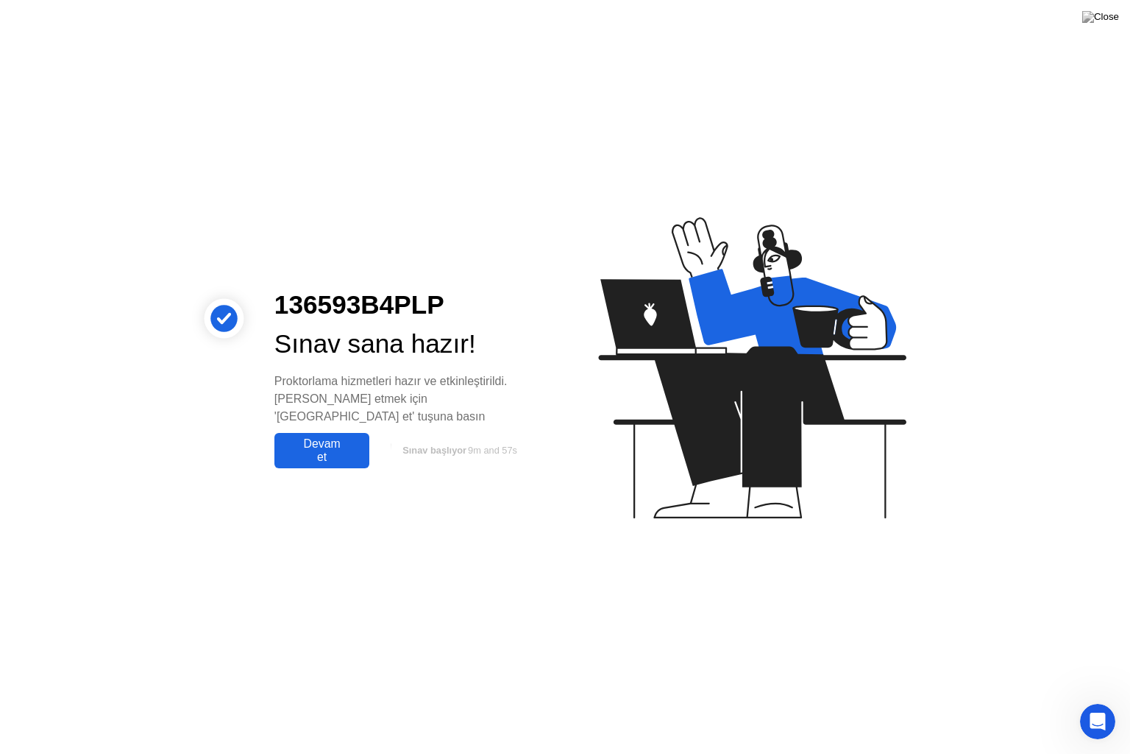
click at [324, 442] on div "Devam et" at bounding box center [322, 450] width 86 height 26
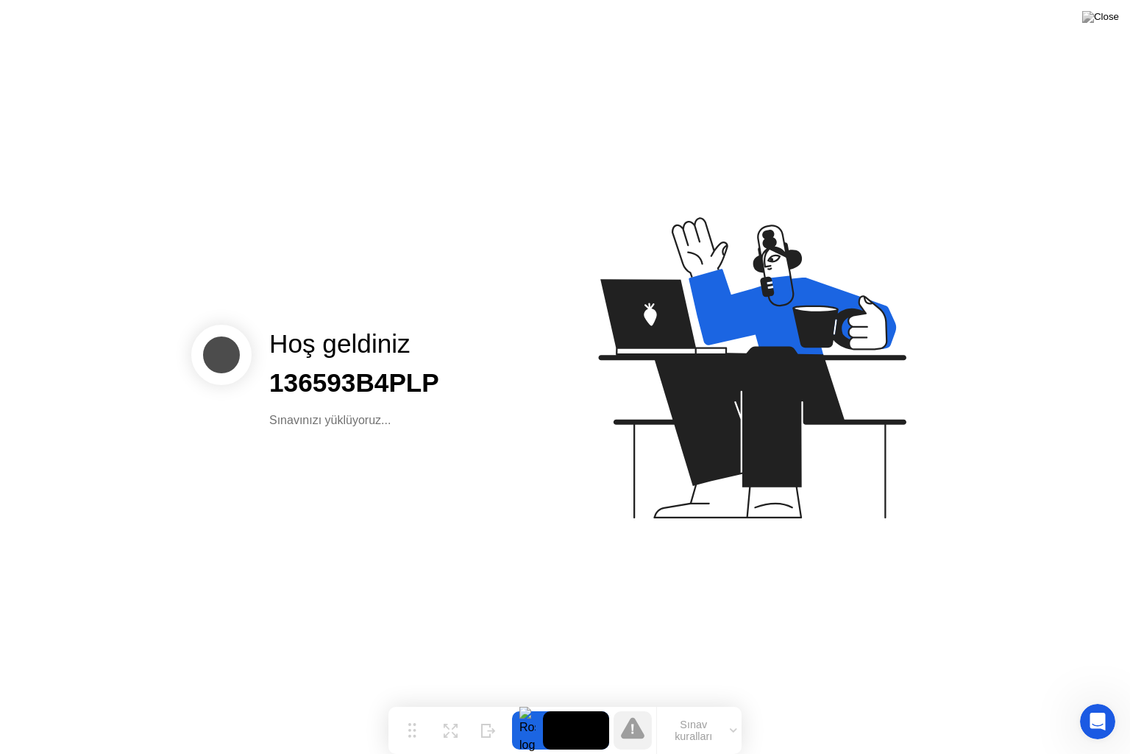
click at [324, 442] on div "Hoş geldiniz 136593B4PLP Sınavınızı yüklüyoruz..." at bounding box center [565, 377] width 1130 height 754
